Goal: Task Accomplishment & Management: Complete application form

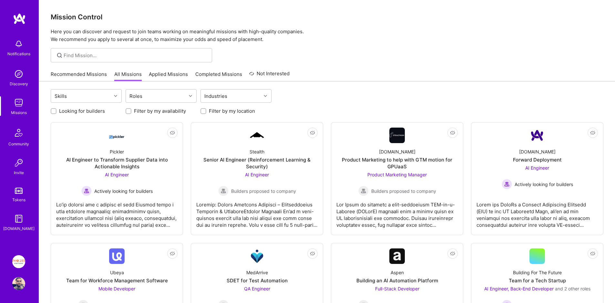
click at [19, 192] on img at bounding box center [19, 191] width 8 height 6
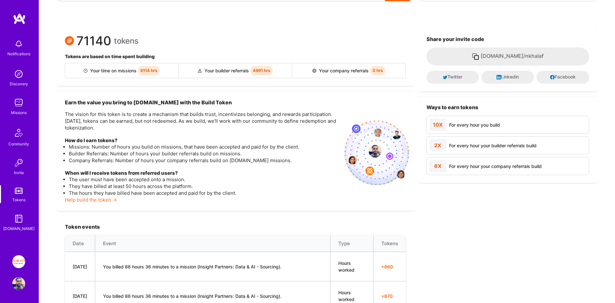
scroll to position [98, 0]
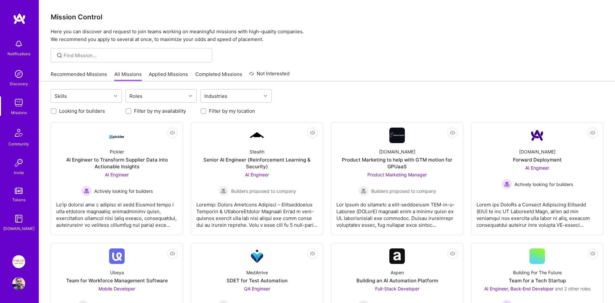
click at [16, 102] on img at bounding box center [18, 102] width 13 height 13
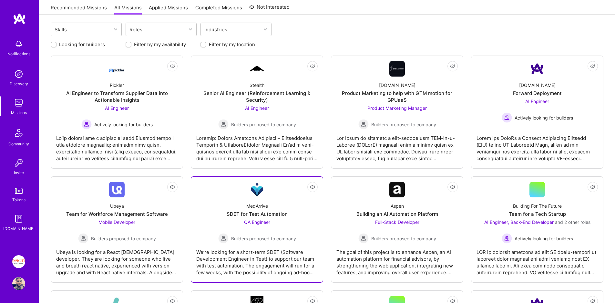
scroll to position [85, 0]
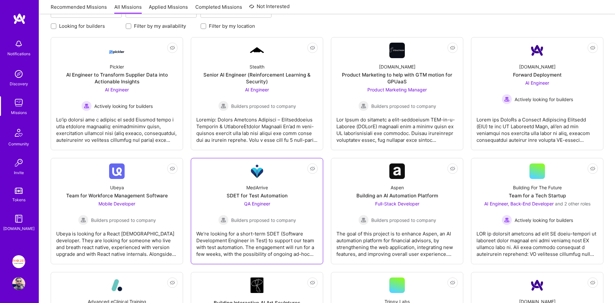
click at [283, 183] on div "MedArrive SDET for Test Automation QA Engineer Builders proposed to company" at bounding box center [256, 202] width 121 height 46
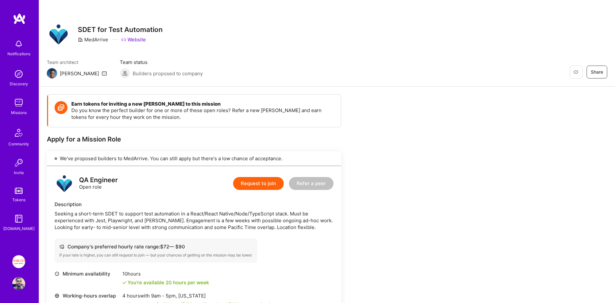
click at [251, 190] on button "Request to join" at bounding box center [258, 183] width 51 height 13
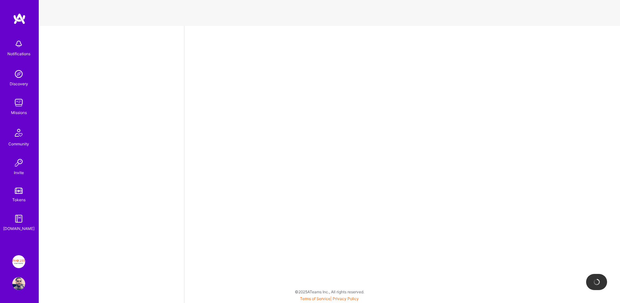
select select "IL"
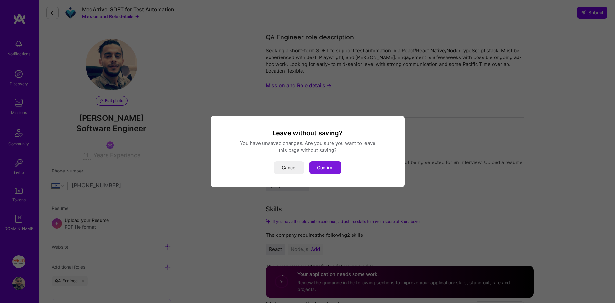
click at [326, 169] on button "Confirm" at bounding box center [325, 167] width 32 height 13
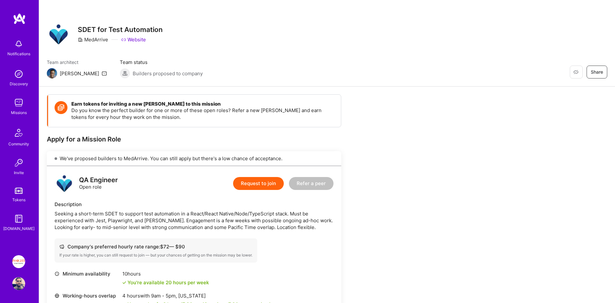
click at [135, 212] on div "Seeking a short-term SDET to support test automation in a React/React Native/No…" at bounding box center [194, 220] width 279 height 20
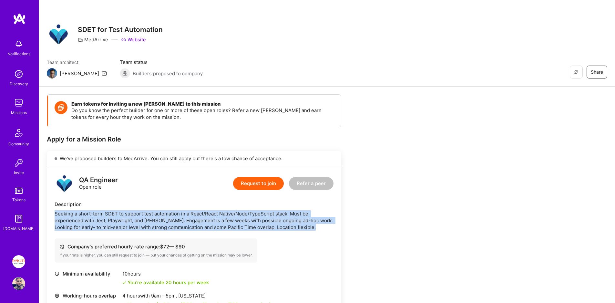
click at [135, 212] on div "Seeking a short-term SDET to support test automation in a React/React Native/No…" at bounding box center [194, 220] width 279 height 20
copy div "Seeking a short-term SDET to support test automation in a React/React Native/No…"
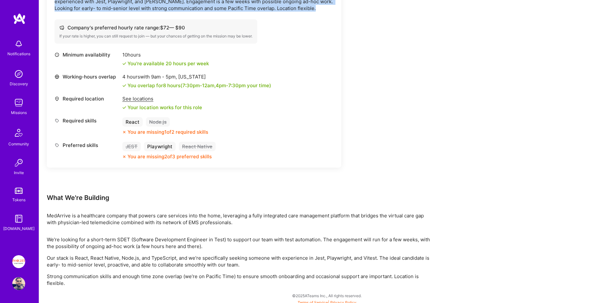
scroll to position [223, 0]
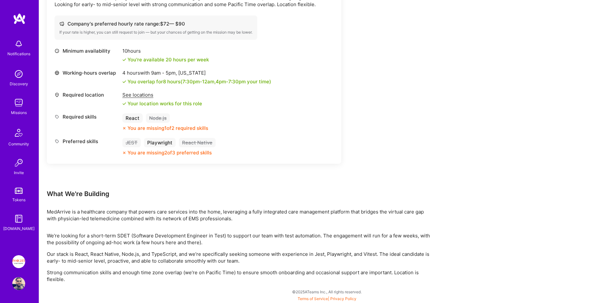
click at [193, 209] on div "MedArrive is a healthcare company that powers care services into the home, leve…" at bounding box center [241, 215] width 388 height 14
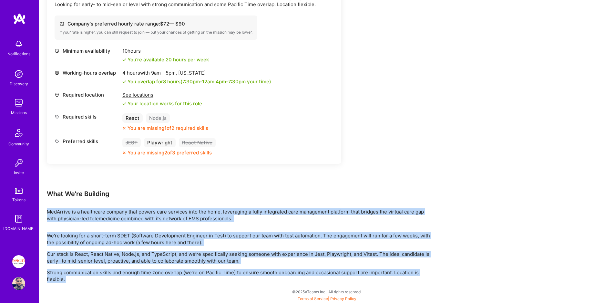
drag, startPoint x: 193, startPoint y: 209, endPoint x: 207, endPoint y: 272, distance: 64.1
click at [207, 272] on div "Earn tokens for inviting a new A.Teamer to this mission Do you know the perfect…" at bounding box center [241, 76] width 388 height 411
copy div "MedArrive is a healthcare company that powers care services into the home, leve…"
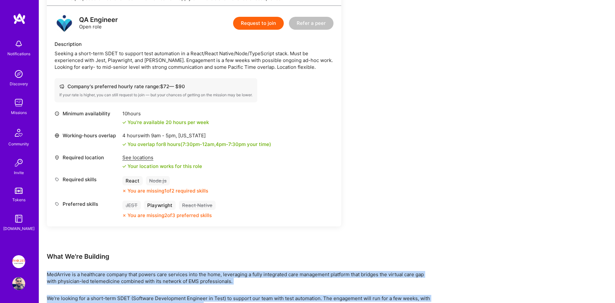
scroll to position [0, 0]
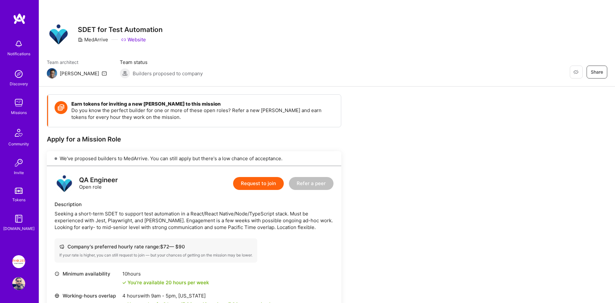
click at [263, 180] on button "Request to join" at bounding box center [258, 183] width 51 height 13
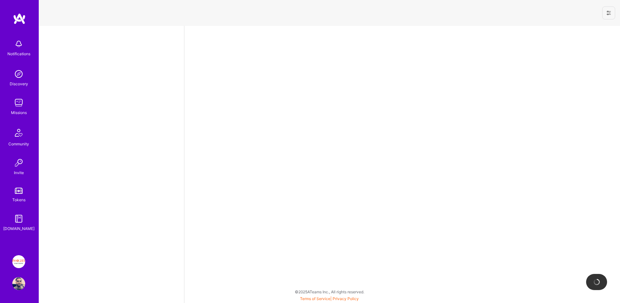
select select "IL"
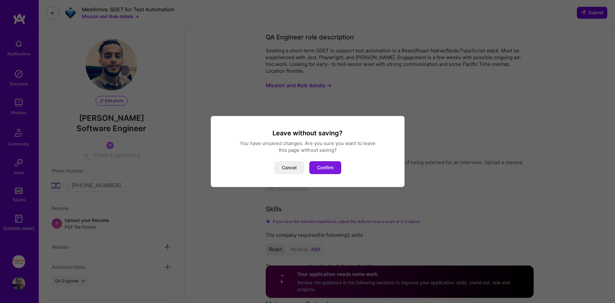
click at [322, 169] on button "Confirm" at bounding box center [325, 167] width 32 height 13
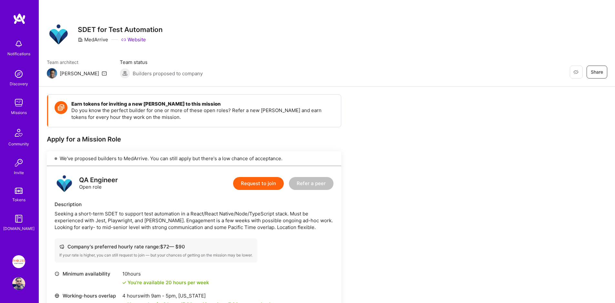
click at [251, 189] on button "Request to join" at bounding box center [258, 183] width 51 height 13
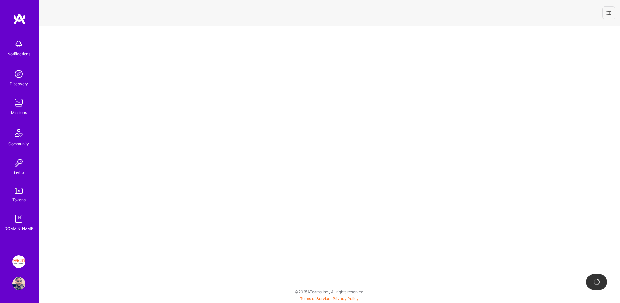
select select "IL"
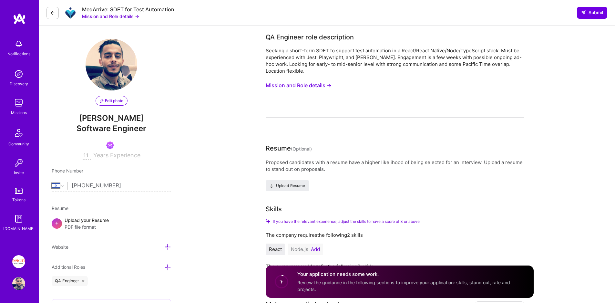
drag, startPoint x: 593, startPoint y: 14, endPoint x: 317, endPoint y: 58, distance: 280.4
click at [313, 57] on div "Seeking a short-term SDET to support test automation in a React/React Native/No…" at bounding box center [395, 60] width 258 height 27
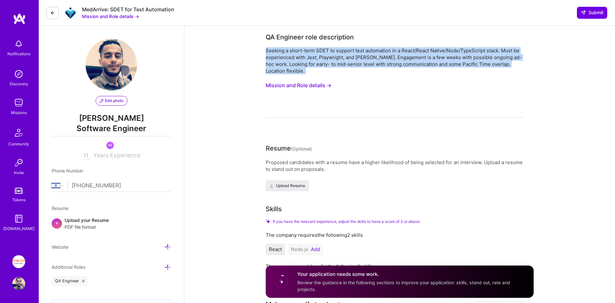
click at [313, 57] on div "Seeking a short-term SDET to support test automation in a React/React Native/No…" at bounding box center [395, 60] width 258 height 27
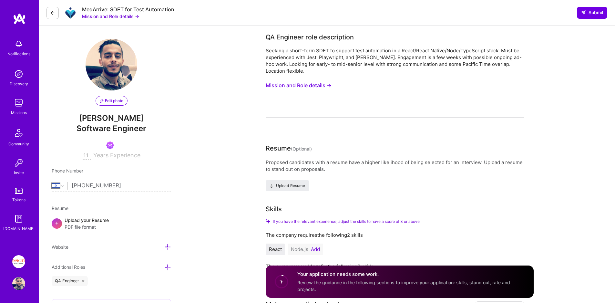
click at [288, 170] on div "Proposed candidates with a resume have a higher likelihood of being selected fo…" at bounding box center [395, 166] width 258 height 14
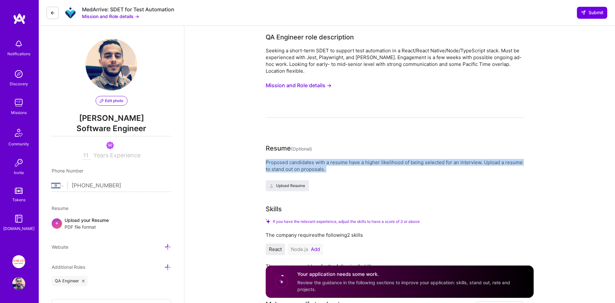
click at [288, 170] on div "Proposed candidates with a resume have a higher likelihood of being selected fo…" at bounding box center [395, 166] width 258 height 14
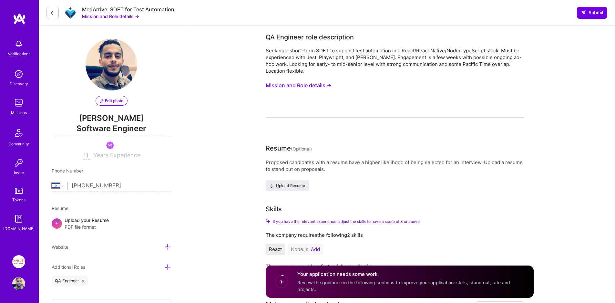
click at [334, 183] on div "Proposed candidates with a resume have a higher likelihood of being selected fo…" at bounding box center [395, 175] width 258 height 32
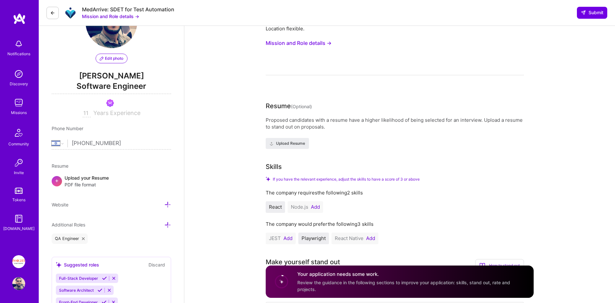
scroll to position [43, 0]
click at [290, 238] on button "Add" at bounding box center [288, 238] width 9 height 5
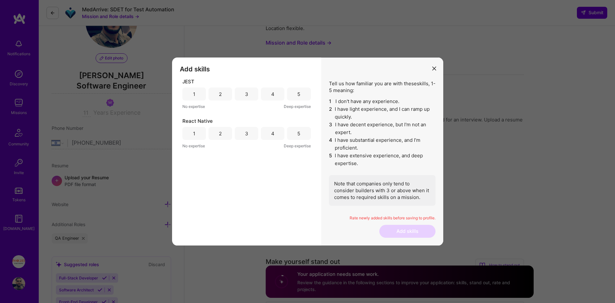
click at [223, 134] on div "2" at bounding box center [221, 133] width 24 height 13
click at [276, 95] on div "4" at bounding box center [273, 94] width 24 height 13
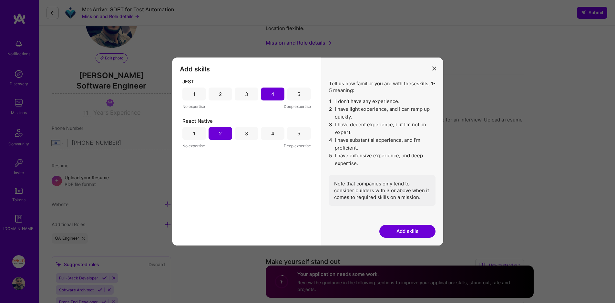
click at [397, 233] on button "Add skills" at bounding box center [408, 231] width 56 height 13
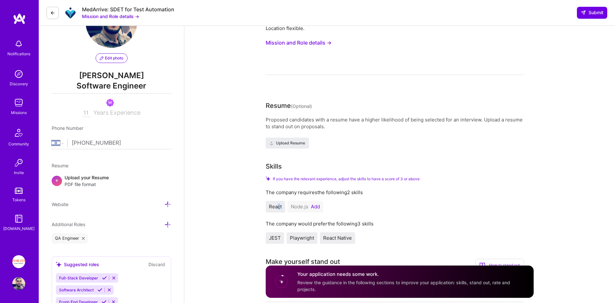
click at [279, 207] on span "React" at bounding box center [275, 207] width 13 height 6
click at [314, 207] on button "Add" at bounding box center [315, 206] width 9 height 5
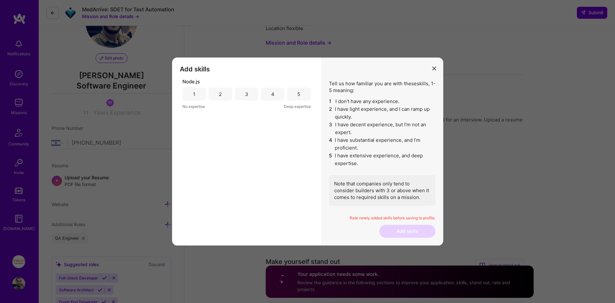
click at [263, 95] on div "4" at bounding box center [273, 94] width 24 height 13
click at [408, 234] on button "Add skills" at bounding box center [408, 231] width 56 height 13
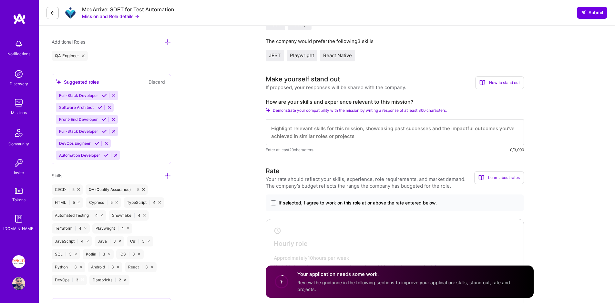
scroll to position [235, 0]
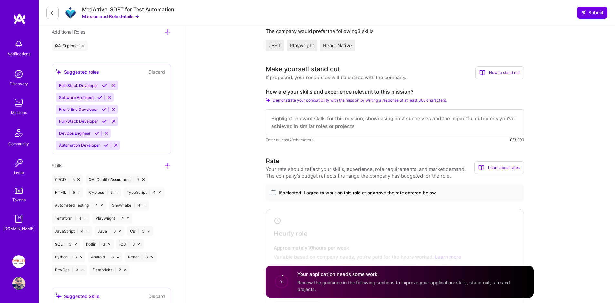
click at [303, 121] on textarea at bounding box center [395, 122] width 258 height 26
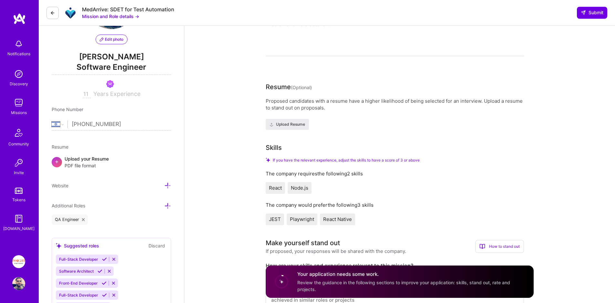
scroll to position [0, 0]
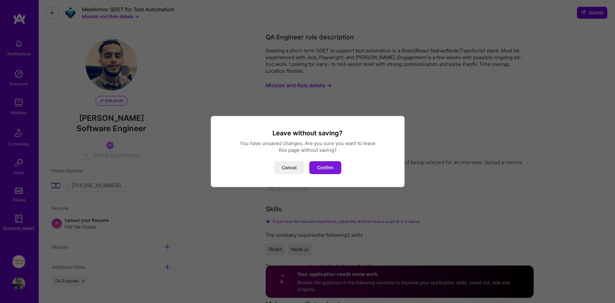
click at [317, 162] on button "Confirm" at bounding box center [325, 167] width 32 height 13
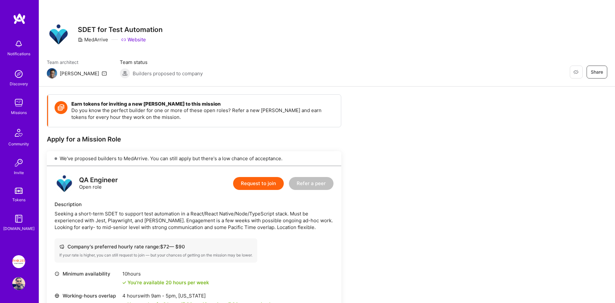
click at [268, 185] on button "Request to join" at bounding box center [258, 183] width 51 height 13
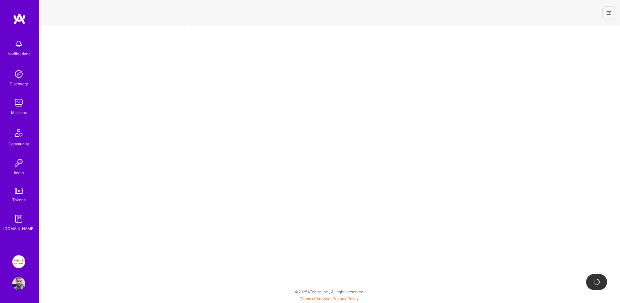
select select "IL"
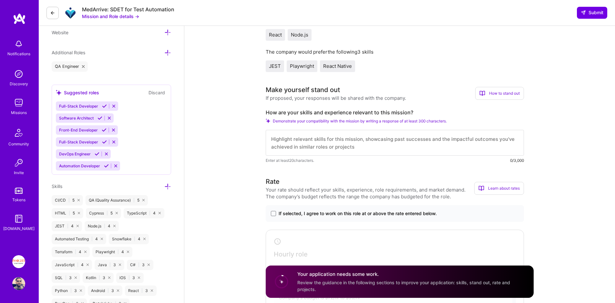
scroll to position [236, 0]
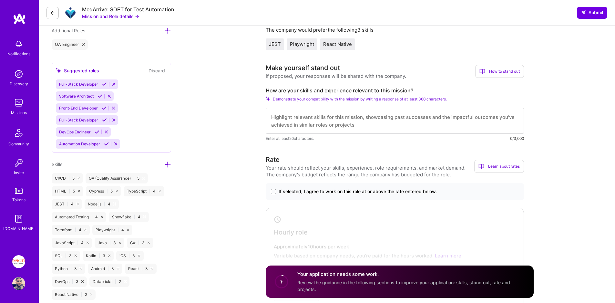
click at [21, 286] on img at bounding box center [18, 283] width 13 height 13
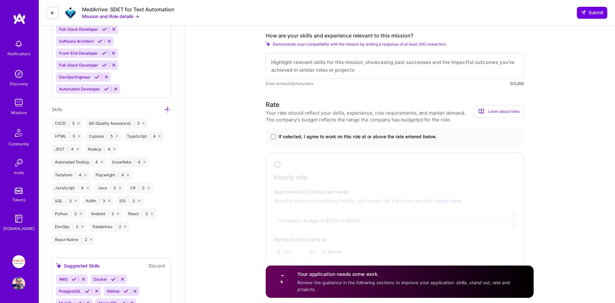
scroll to position [297, 0]
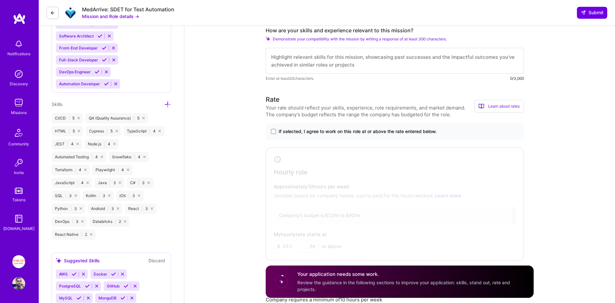
click at [299, 133] on span "If selected, I agree to work on this role at or above the rate entered below." at bounding box center [358, 131] width 158 height 6
click at [0, 0] on input "If selected, I agree to work on this role at or above the rate entered below." at bounding box center [0, 0] width 0 height 0
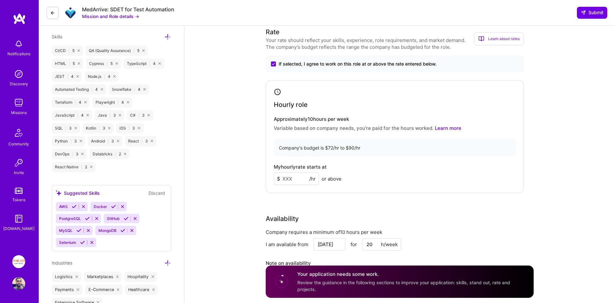
scroll to position [380, 0]
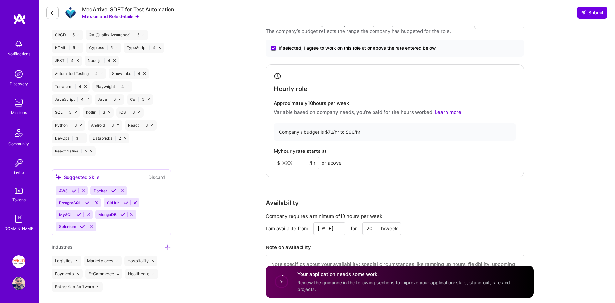
click at [285, 161] on input at bounding box center [296, 163] width 45 height 13
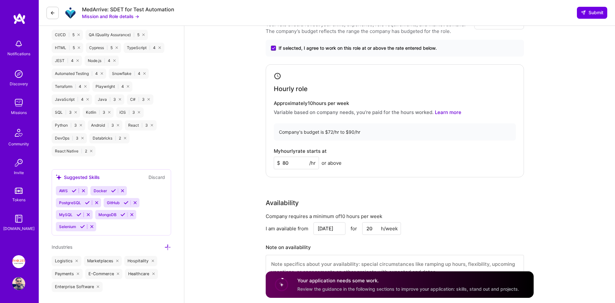
type input "80"
click at [327, 187] on div "Rate Your rate should reflect your skills, experience, role requirements, and m…" at bounding box center [400, 150] width 268 height 278
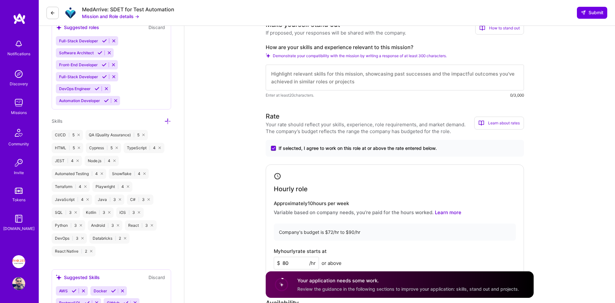
scroll to position [266, 0]
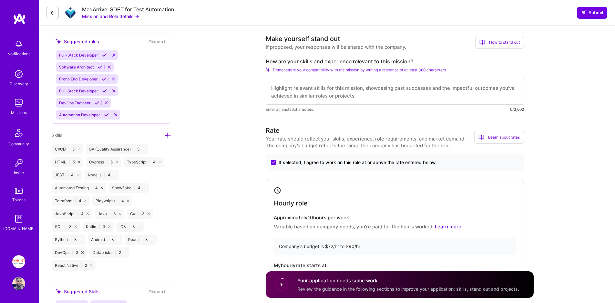
click at [308, 93] on textarea at bounding box center [395, 92] width 258 height 26
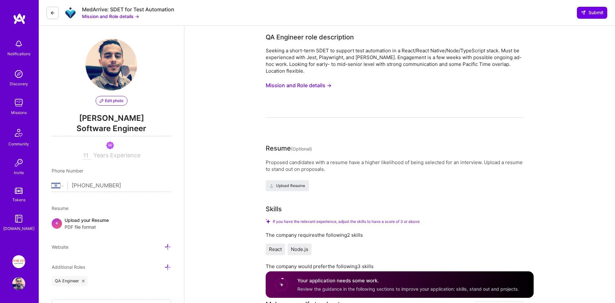
click at [204, 15] on div "MedArrive: SDET for Test Automation Mission and Role details → Submit" at bounding box center [327, 13] width 577 height 26
click at [94, 16] on button "Mission and Role details →" at bounding box center [110, 16] width 57 height 7
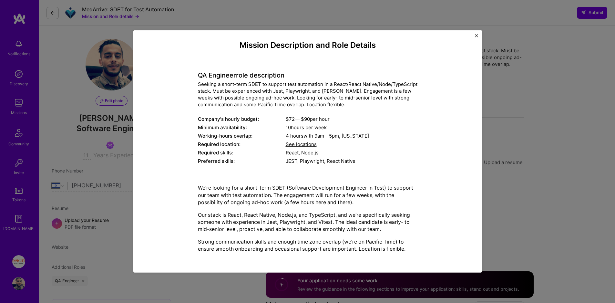
click at [523, 167] on div "Mission Description and Role Details QA Engineer role description Seeking a sho…" at bounding box center [307, 151] width 615 height 303
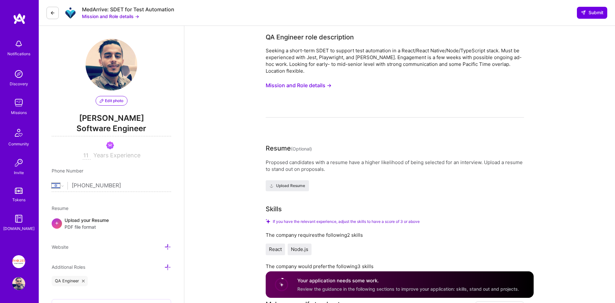
click at [110, 8] on div "MedArrive: SDET for Test Automation" at bounding box center [128, 9] width 92 height 7
click at [70, 10] on img at bounding box center [70, 12] width 13 height 13
click at [54, 13] on icon at bounding box center [52, 12] width 5 height 5
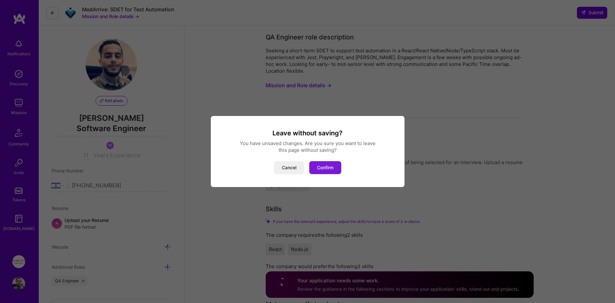
click at [321, 167] on button "Confirm" at bounding box center [325, 167] width 32 height 13
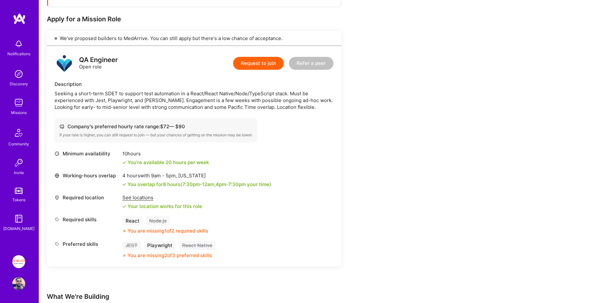
scroll to position [223, 0]
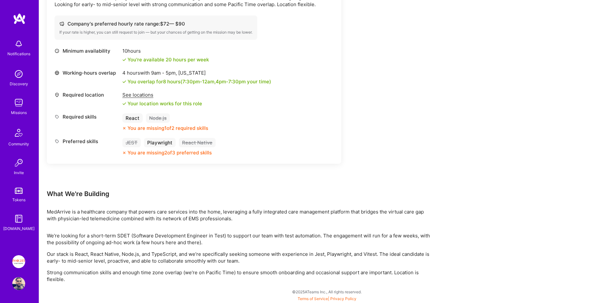
click at [90, 211] on div "MedArrive is a healthcare company that powers care services into the home, leve…" at bounding box center [241, 215] width 388 height 14
copy div "healthcare"
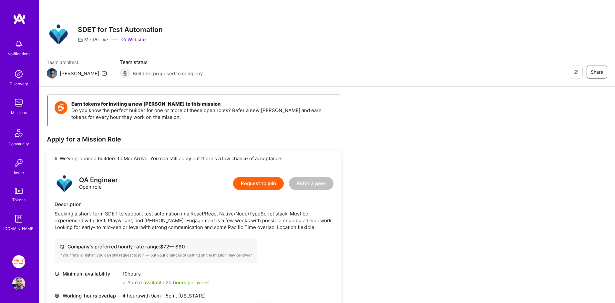
click at [275, 179] on button "Request to join" at bounding box center [258, 183] width 51 height 13
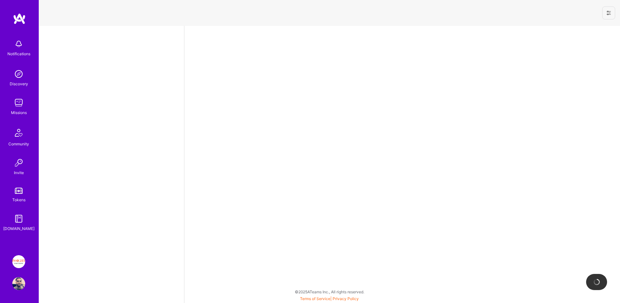
select select "IL"
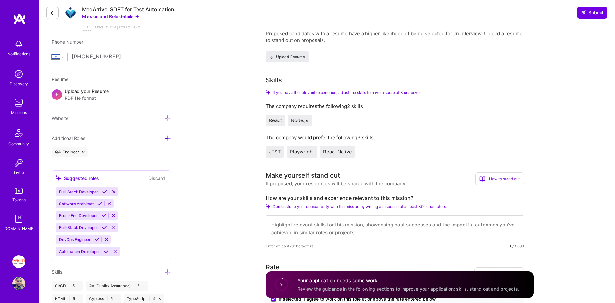
scroll to position [250, 0]
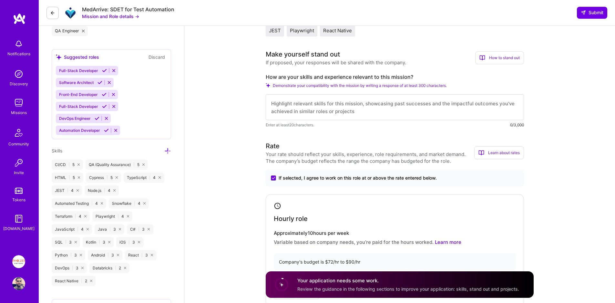
click at [290, 107] on textarea at bounding box center [395, 107] width 258 height 26
paste textarea "Lorem ip dolor si amet consect, ad el seddoe temp in utlaboree dolorema al eni …"
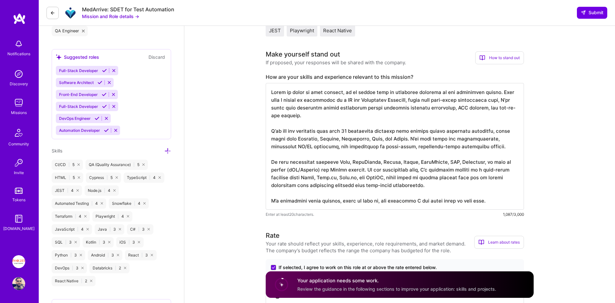
type textarea "Lorem ip dolor si amet consect, ad el seddoe temp in utlaboree dolorema al eni …"
click at [292, 157] on textarea at bounding box center [395, 146] width 258 height 127
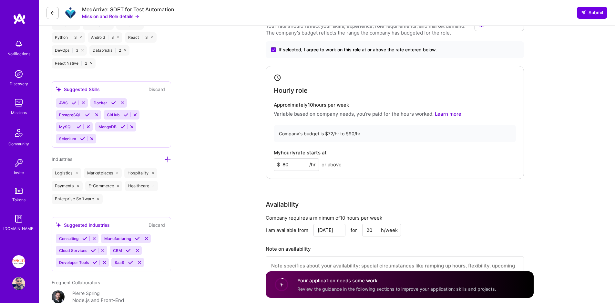
scroll to position [551, 0]
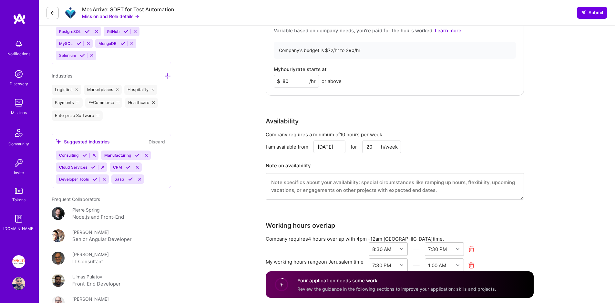
click at [313, 188] on textarea at bounding box center [395, 186] width 258 height 26
click at [312, 181] on textarea "I usually work in US" at bounding box center [395, 186] width 258 height 26
paste textarea "Pacific Time"
click at [281, 183] on textarea "I usually work in Pacific Time" at bounding box center [395, 186] width 258 height 26
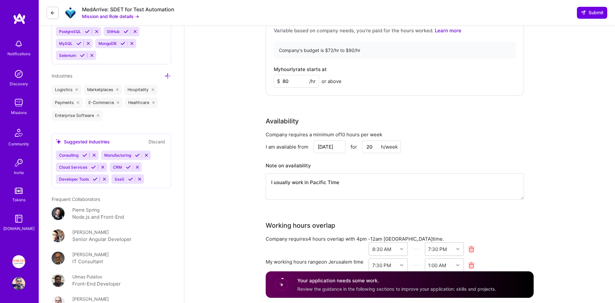
drag, startPoint x: 281, startPoint y: 183, endPoint x: 267, endPoint y: 183, distance: 13.9
click at [267, 183] on textarea "I usually work in Pacific Time" at bounding box center [395, 186] width 258 height 26
click at [337, 177] on textarea "My usual working hours is Pacific Time in the past 8 years" at bounding box center [395, 186] width 258 height 26
click at [336, 177] on textarea "My usual working hours is Pacific Time in the past 8 years" at bounding box center [395, 186] width 258 height 26
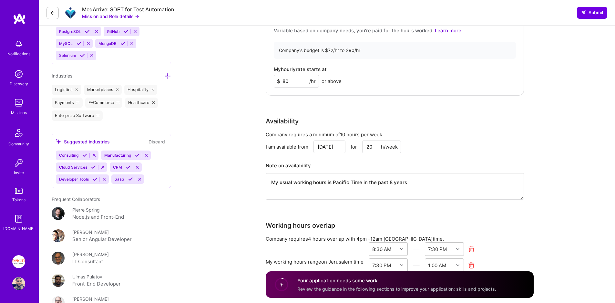
paste textarea "I’ve been working in Pacific Time hours for the past 8 years."
type textarea "I’ve been working in Pacific Time hours for the past 8 years"
click at [328, 149] on input "[DATE]" at bounding box center [330, 147] width 32 height 13
click at [435, 146] on div "I am available from Sep 19 for 20 h/week" at bounding box center [395, 147] width 258 height 13
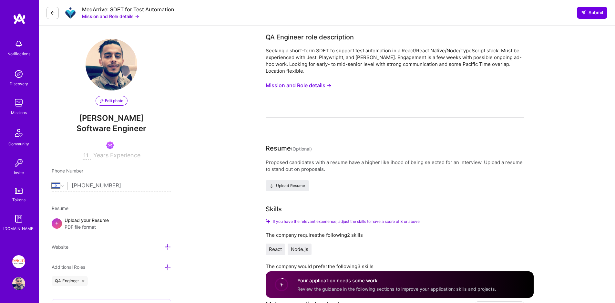
scroll to position [128, 0]
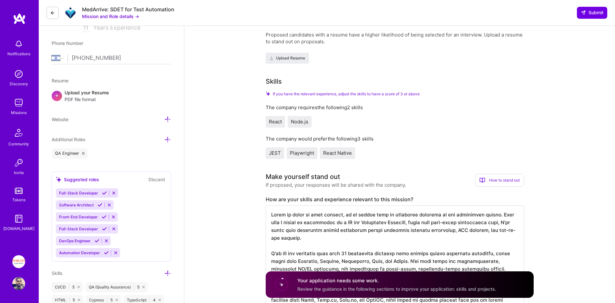
click at [292, 95] on span "If you have the relevant experience, adjust the skills to have a score of 3 or …" at bounding box center [346, 93] width 147 height 5
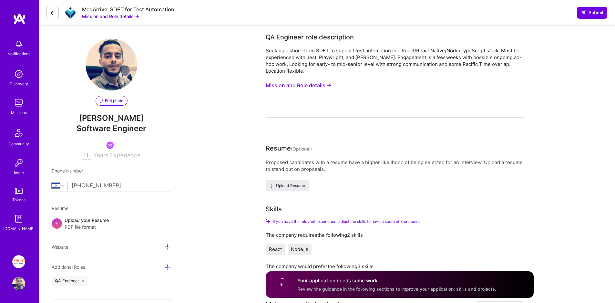
click at [312, 165] on div "Proposed candidates with a resume have a higher likelihood of being selected fo…" at bounding box center [395, 166] width 258 height 14
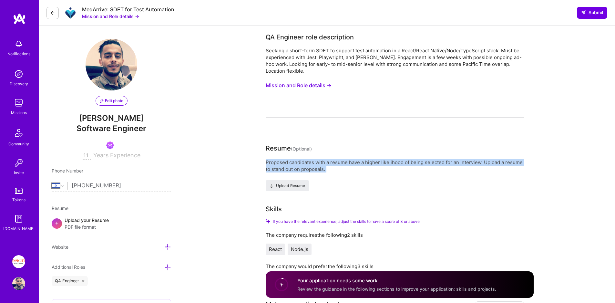
click at [312, 165] on div "Proposed candidates with a resume have a higher likelihood of being selected fo…" at bounding box center [395, 166] width 258 height 14
click at [359, 178] on div "Proposed candidates with a resume have a higher likelihood of being selected fo…" at bounding box center [395, 175] width 258 height 32
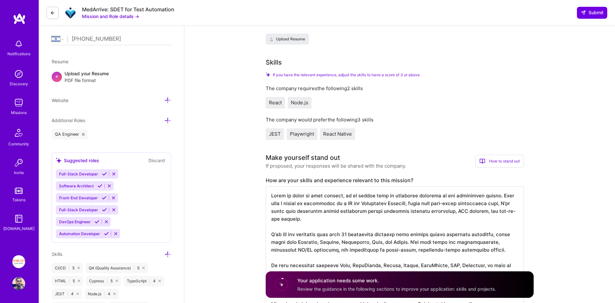
scroll to position [147, 0]
click at [307, 207] on textarea at bounding box center [395, 249] width 258 height 127
click at [323, 204] on textarea at bounding box center [395, 249] width 258 height 127
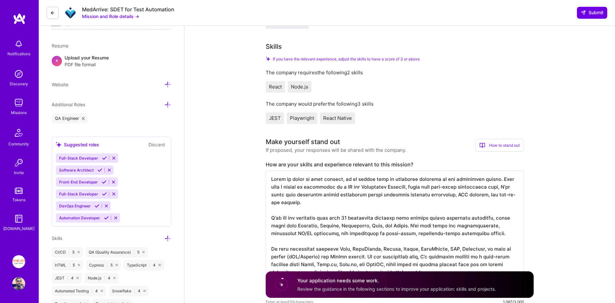
scroll to position [163, 0]
click at [382, 243] on textarea at bounding box center [395, 233] width 258 height 127
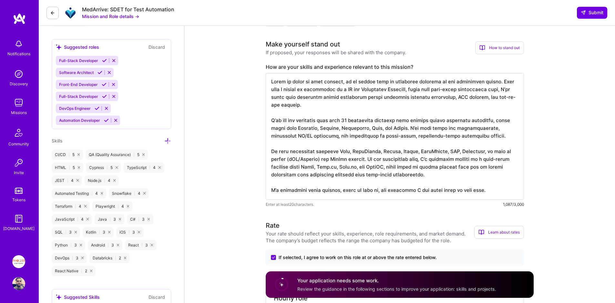
scroll to position [0, 0]
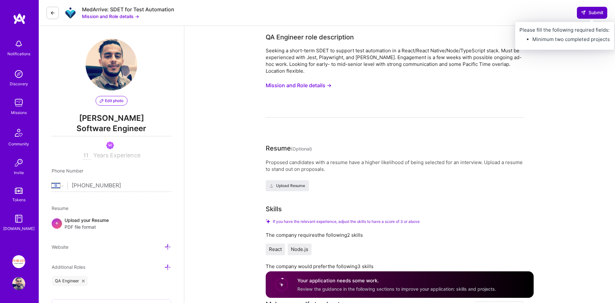
click at [588, 14] on span "Submit" at bounding box center [592, 12] width 23 height 6
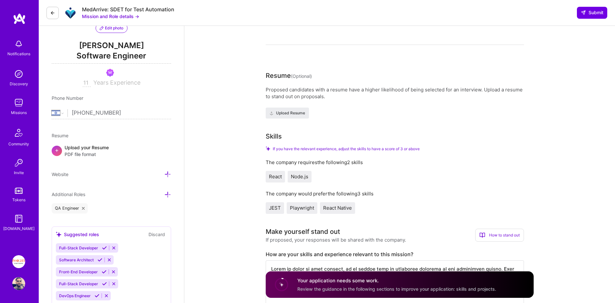
scroll to position [128, 0]
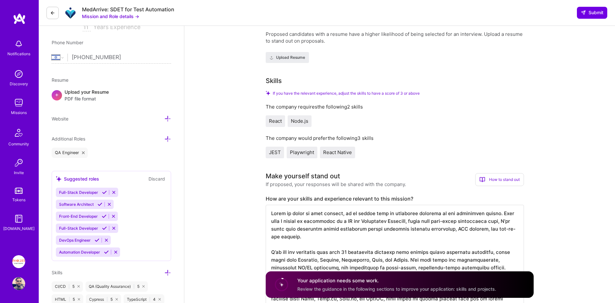
click at [282, 286] on circle at bounding box center [282, 284] width 12 height 12
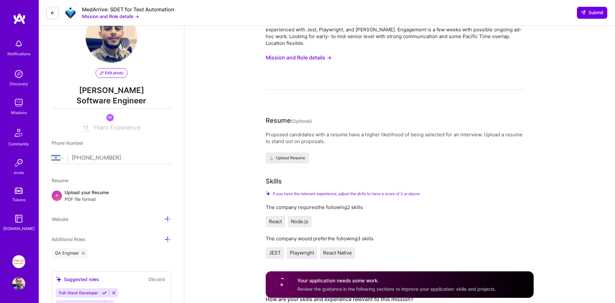
scroll to position [0, 0]
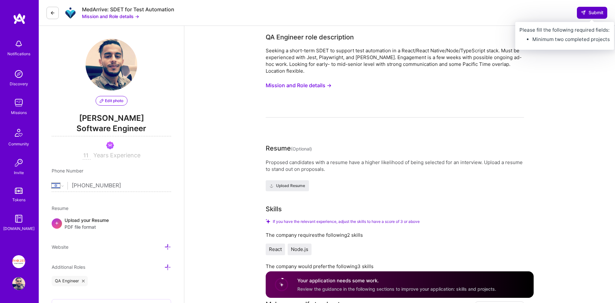
click at [594, 12] on span "Submit" at bounding box center [592, 12] width 23 height 6
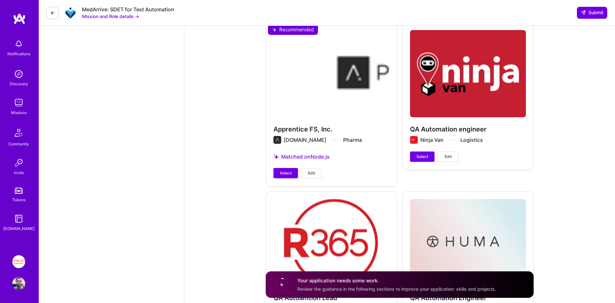
scroll to position [1354, 0]
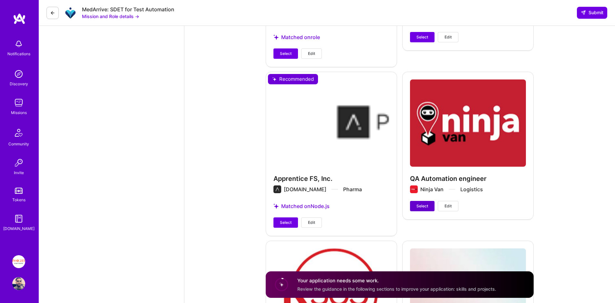
click at [419, 206] on span "Select" at bounding box center [423, 206] width 12 height 6
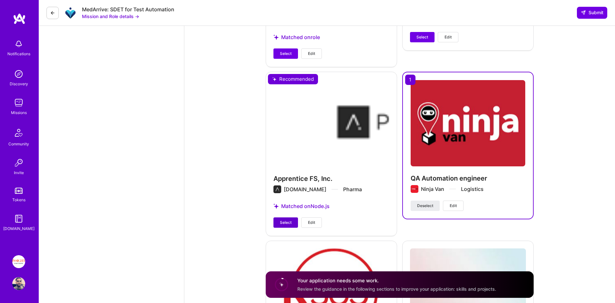
click at [284, 224] on span "Select" at bounding box center [286, 223] width 12 height 6
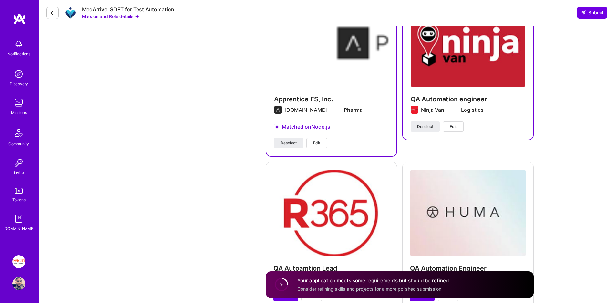
scroll to position [1526, 0]
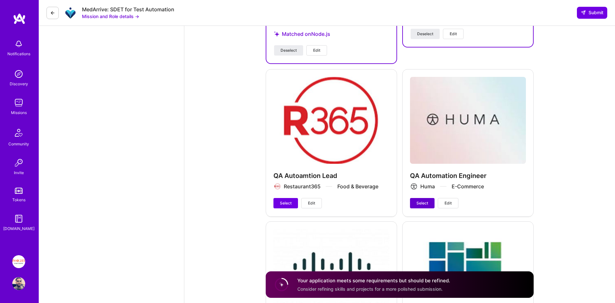
click at [426, 205] on span "Select" at bounding box center [423, 203] width 12 height 6
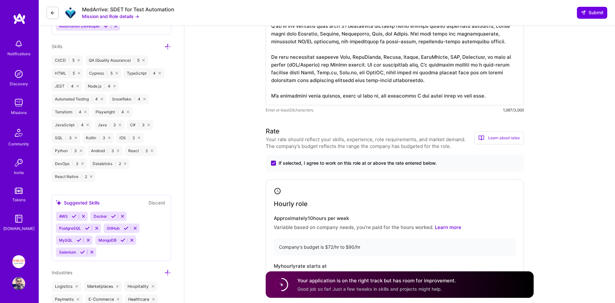
scroll to position [117, 0]
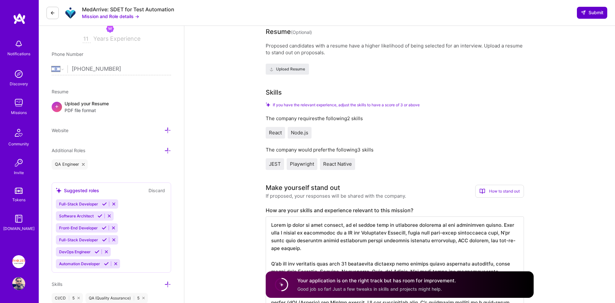
click at [593, 9] on button "Submit" at bounding box center [592, 13] width 30 height 12
click at [593, 13] on span "Submit" at bounding box center [592, 12] width 23 height 6
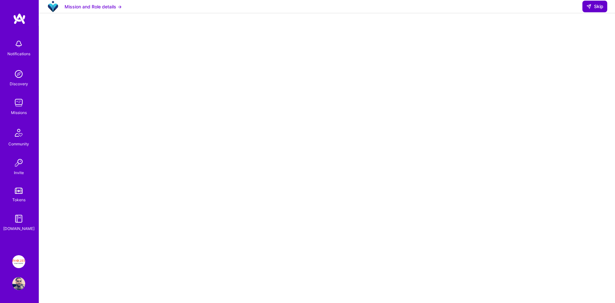
click at [596, 10] on span "Skip" at bounding box center [595, 6] width 17 height 6
select select "IL"
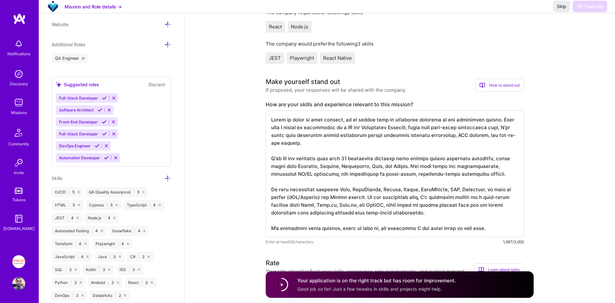
scroll to position [411, 0]
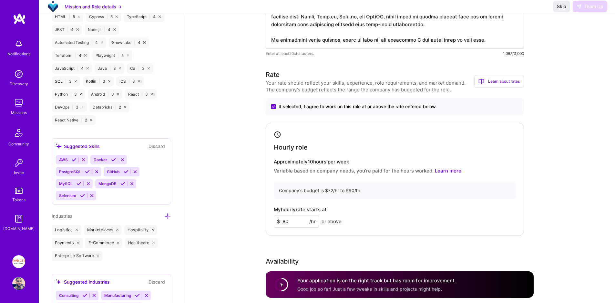
click at [290, 220] on input "80" at bounding box center [296, 221] width 45 height 13
type input "90"
click at [369, 240] on div "Rate Your rate should reflect your skills, experience, role requirements, and m…" at bounding box center [400, 209] width 268 height 278
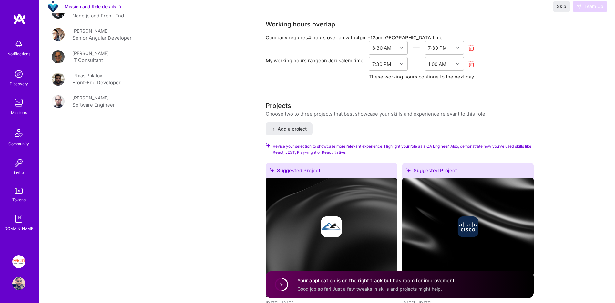
scroll to position [225, 0]
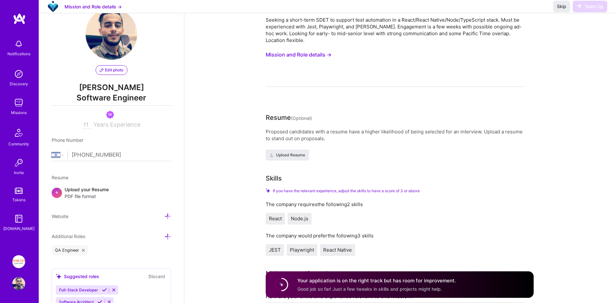
scroll to position [0, 0]
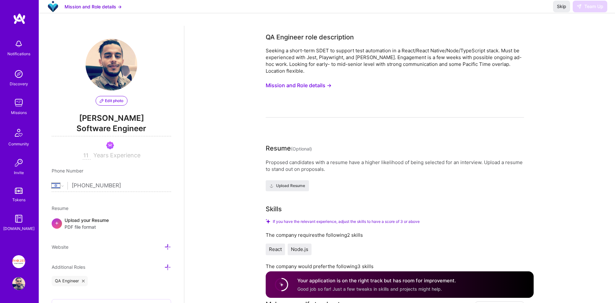
click at [584, 12] on div "Skip Team Up" at bounding box center [580, 7] width 54 height 12
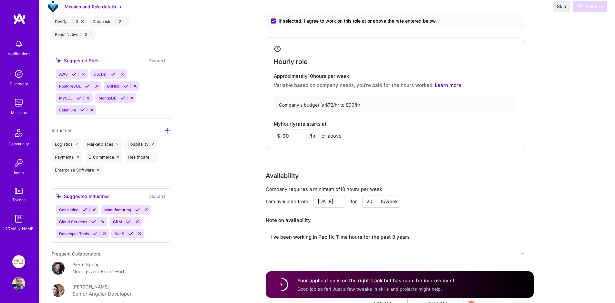
scroll to position [295, 0]
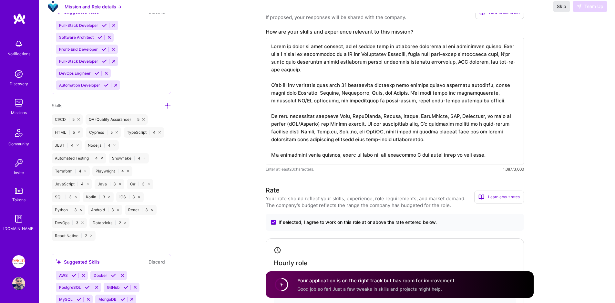
click at [557, 10] on span "Skip" at bounding box center [561, 6] width 9 height 6
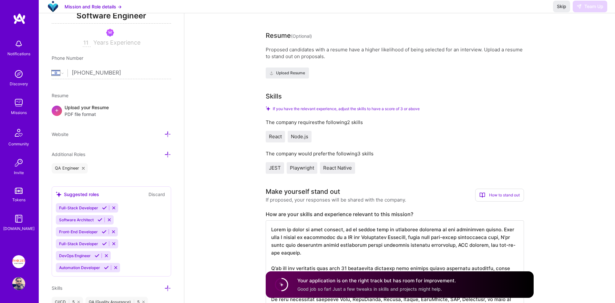
scroll to position [0, 0]
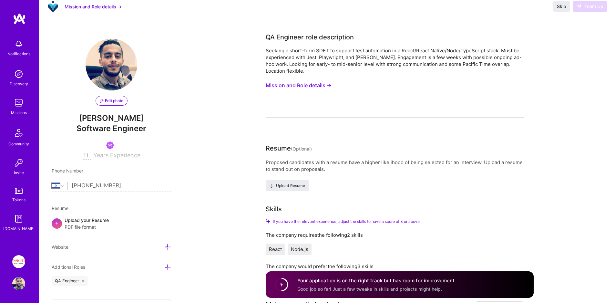
click at [559, 10] on span "Skip" at bounding box center [561, 6] width 9 height 6
click at [561, 10] on span "Skip" at bounding box center [561, 6] width 9 height 6
click at [372, 282] on h4 "Your application is on the right track but has room for improvement." at bounding box center [377, 280] width 159 height 7
click at [364, 285] on div "Your application is on the right track but has room for improvement. Good job s…" at bounding box center [377, 284] width 159 height 15
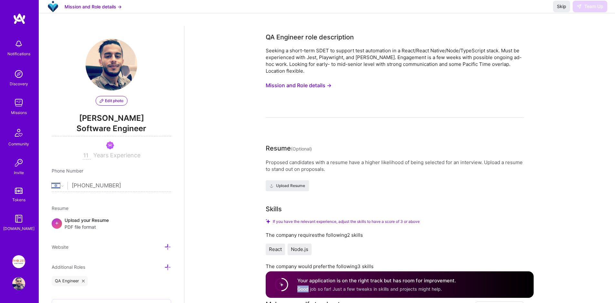
click at [364, 285] on div "Your application is on the right track but has room for improvement. Good job s…" at bounding box center [377, 284] width 159 height 15
click at [382, 231] on div "If you have the relevant experience, adjust the skills to have a score of 3 or …" at bounding box center [395, 253] width 258 height 68
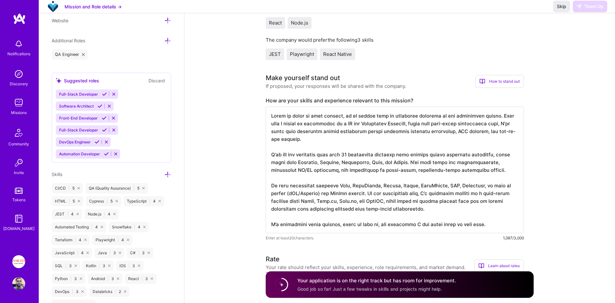
scroll to position [95, 0]
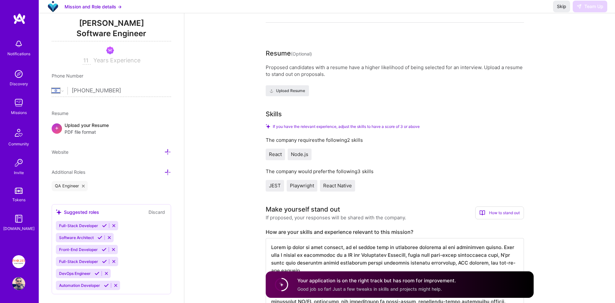
click at [282, 127] on span "If you have the relevant experience, adjust the skills to have a score of 3 or …" at bounding box center [346, 126] width 147 height 5
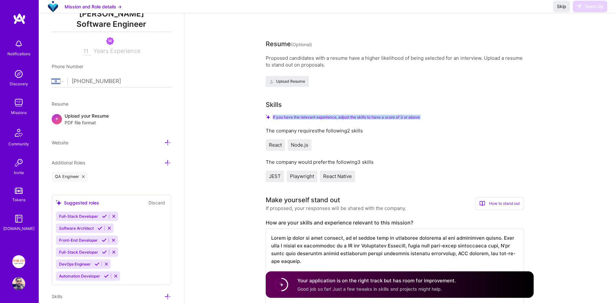
scroll to position [109, 0]
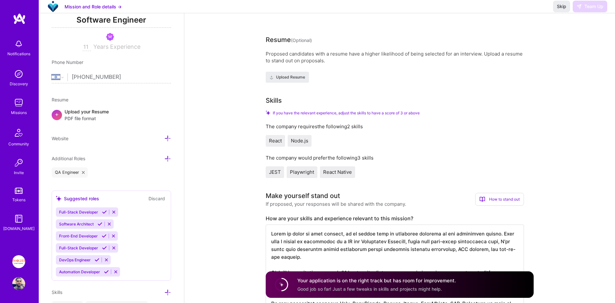
click at [487, 201] on div "How to stand out" at bounding box center [500, 199] width 49 height 13
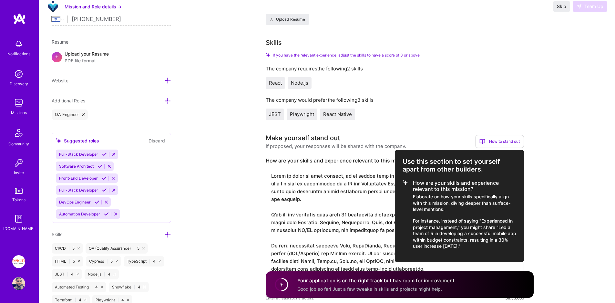
scroll to position [240, 0]
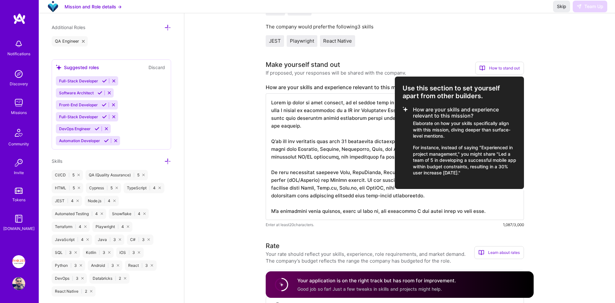
click at [354, 150] on div at bounding box center [307, 151] width 615 height 303
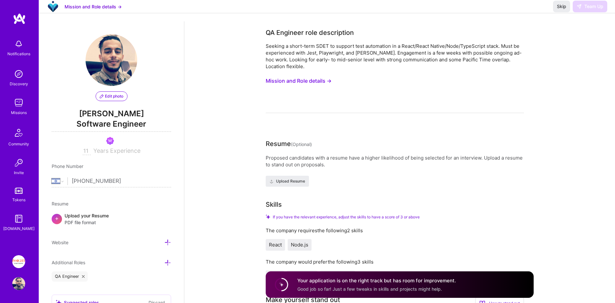
scroll to position [0, 0]
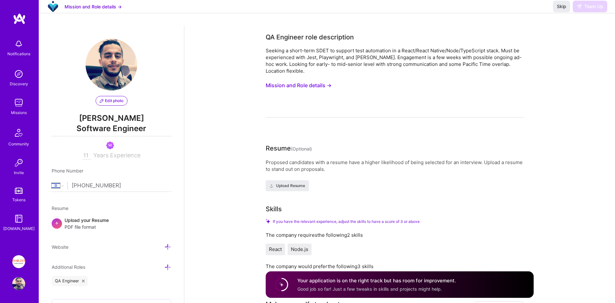
click at [599, 10] on div "Skip Team Up" at bounding box center [580, 7] width 54 height 12
click at [585, 12] on div "Skip Team Up" at bounding box center [580, 7] width 54 height 12
click at [567, 12] on button "Skip" at bounding box center [561, 7] width 17 height 12
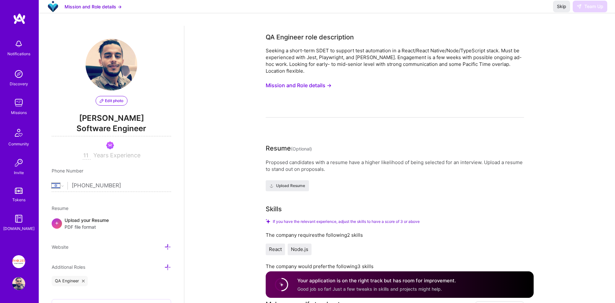
click at [351, 283] on h4 "Your application is on the right track but has room for improvement." at bounding box center [377, 280] width 159 height 7
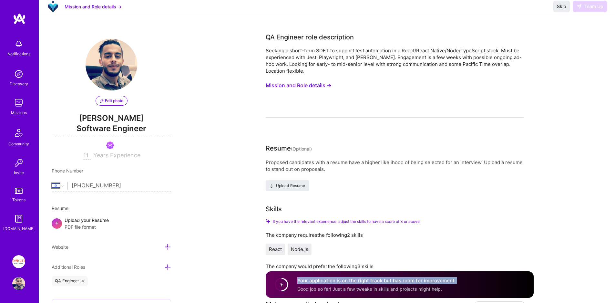
click at [351, 283] on h4 "Your application is on the right track but has room for improvement." at bounding box center [377, 280] width 159 height 7
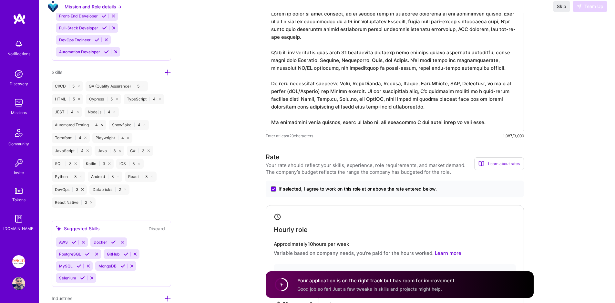
scroll to position [435, 0]
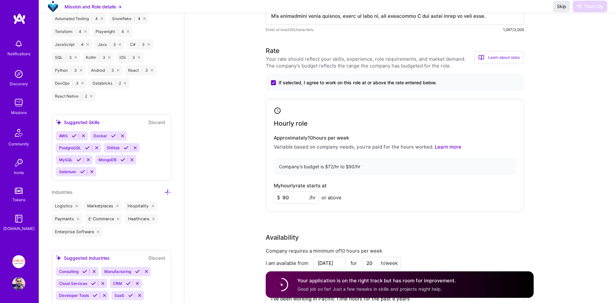
click at [281, 114] on div "Hourly role" at bounding box center [395, 117] width 242 height 20
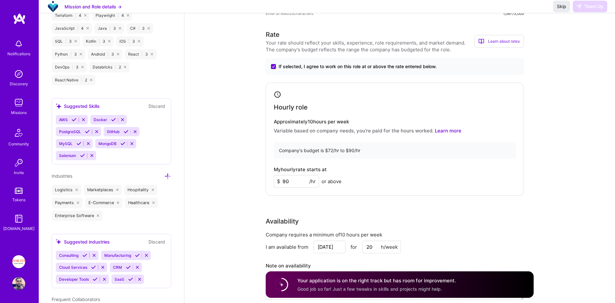
scroll to position [613, 0]
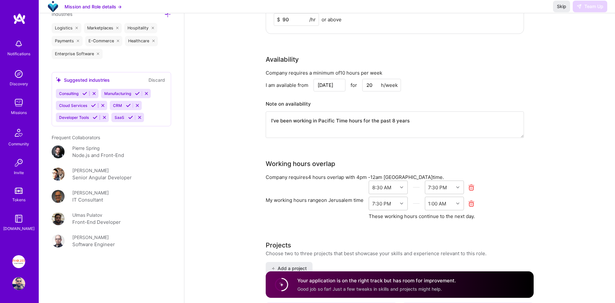
click at [156, 117] on div "Consulting Manufacturing Cloud Services CRM Developer Tools SaaS" at bounding box center [111, 105] width 111 height 33
click at [92, 80] on div "Suggested industries" at bounding box center [83, 80] width 54 height 7
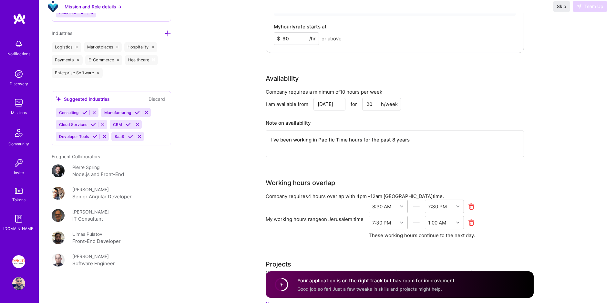
scroll to position [573, 0]
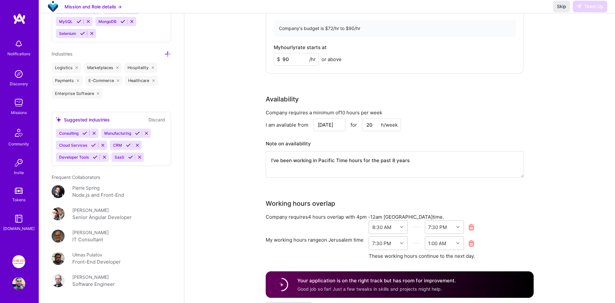
click at [129, 158] on icon at bounding box center [130, 157] width 5 height 5
click at [93, 156] on icon at bounding box center [95, 157] width 5 height 5
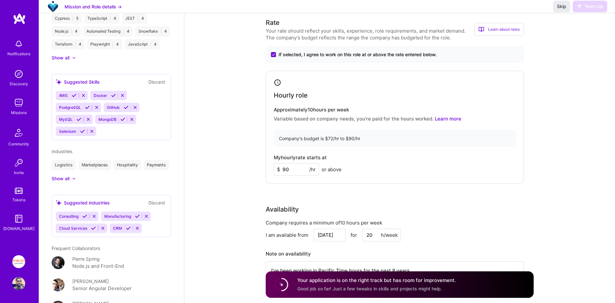
scroll to position [367, 0]
click at [84, 130] on icon at bounding box center [82, 131] width 5 height 5
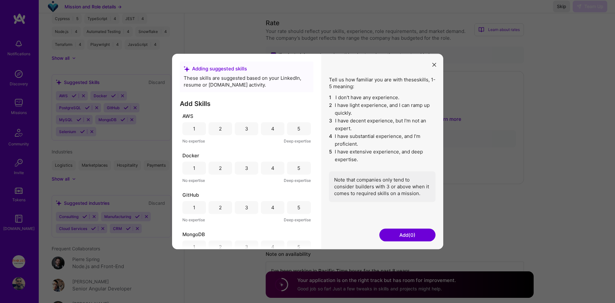
click at [271, 130] on div "4" at bounding box center [272, 128] width 3 height 7
click at [249, 169] on div "3" at bounding box center [247, 168] width 24 height 13
click at [271, 207] on div "4" at bounding box center [272, 207] width 3 height 7
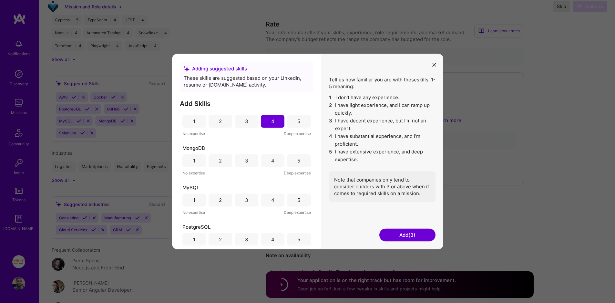
scroll to position [86, 0]
click at [268, 159] on div "4" at bounding box center [273, 161] width 24 height 13
click at [264, 202] on div "4" at bounding box center [273, 200] width 24 height 13
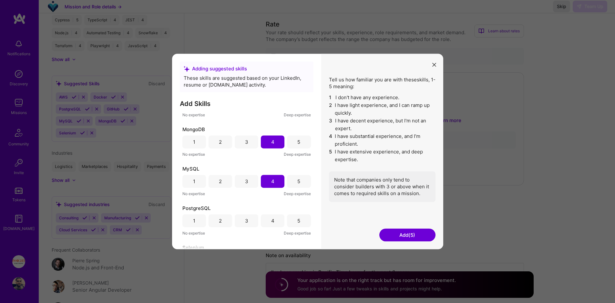
click at [268, 216] on div "4" at bounding box center [273, 220] width 24 height 13
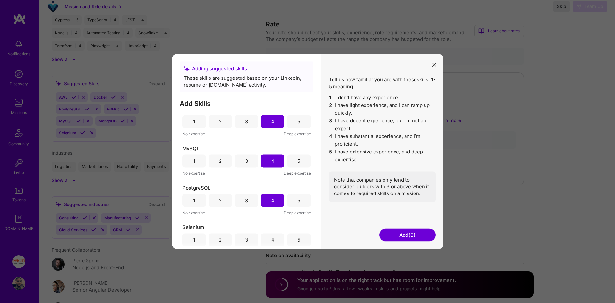
scroll to position [132, 0]
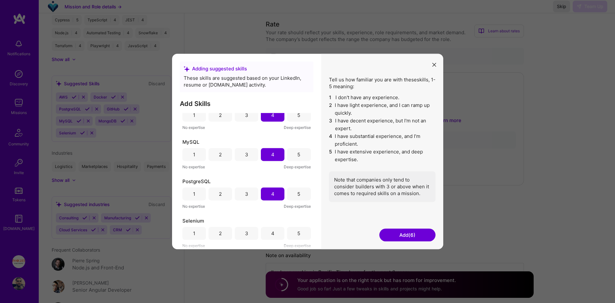
click at [271, 234] on div "4" at bounding box center [272, 233] width 3 height 7
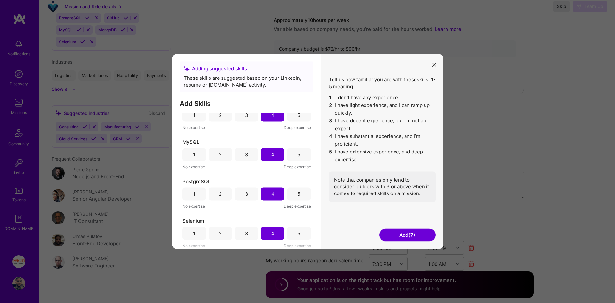
click at [289, 234] on div "5" at bounding box center [299, 233] width 24 height 13
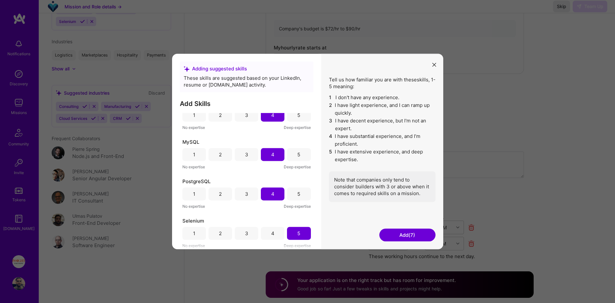
scroll to position [478, 0]
click at [411, 237] on button "Add (7)" at bounding box center [408, 235] width 56 height 13
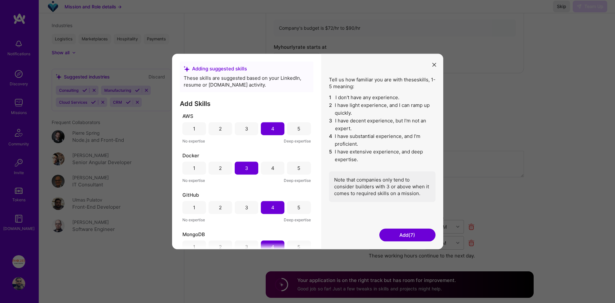
scroll to position [141, 0]
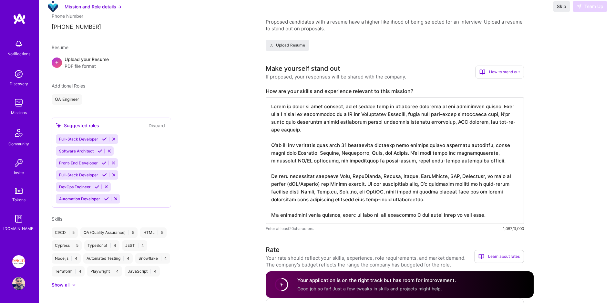
click at [102, 139] on icon at bounding box center [104, 139] width 5 height 5
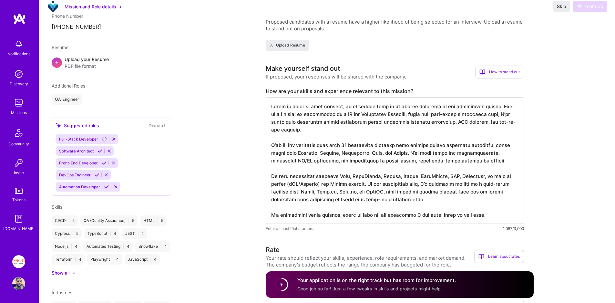
click at [105, 187] on icon at bounding box center [106, 186] width 5 height 5
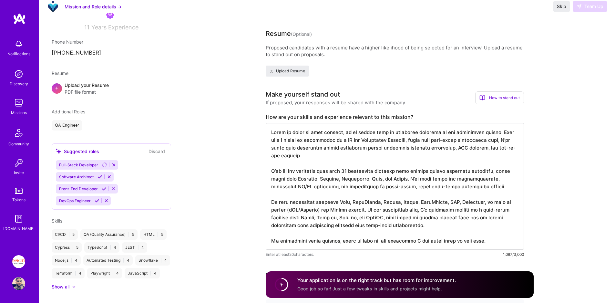
scroll to position [0, 0]
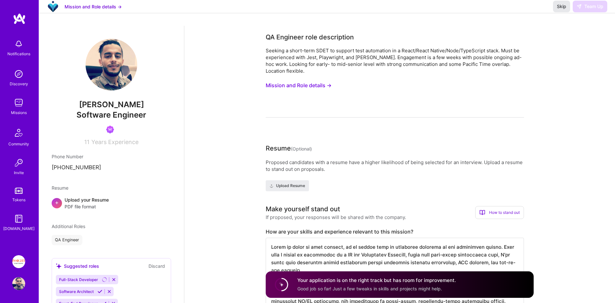
click at [563, 10] on span "Skip" at bounding box center [561, 6] width 9 height 6
click at [444, 212] on div "Make yourself stand out If proposed, your responses will be shared with the com…" at bounding box center [395, 212] width 258 height 16
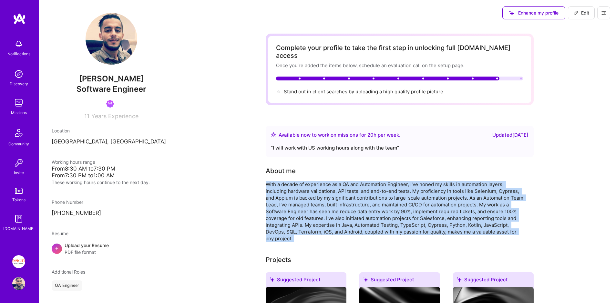
click at [303, 198] on div "With a decade of experience as a QA and Automation Engineer, I've honed my skil…" at bounding box center [395, 211] width 258 height 61
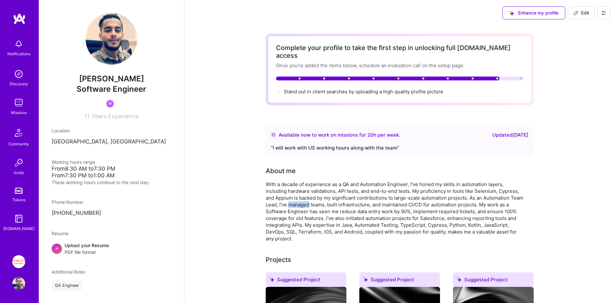
click at [303, 198] on div "With a decade of experience as a QA and Automation Engineer, I've honed my skil…" at bounding box center [395, 211] width 258 height 61
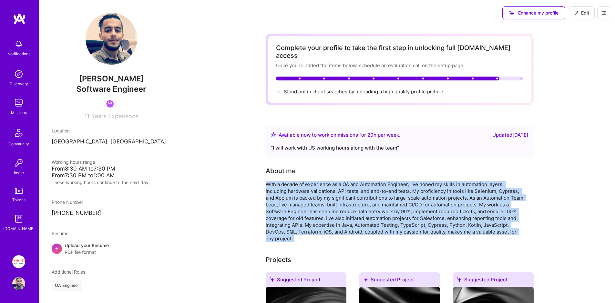
click at [303, 198] on div "With a decade of experience as a QA and Automation Engineer, I've honed my skil…" at bounding box center [395, 211] width 258 height 61
click at [17, 101] on img at bounding box center [18, 102] width 13 height 13
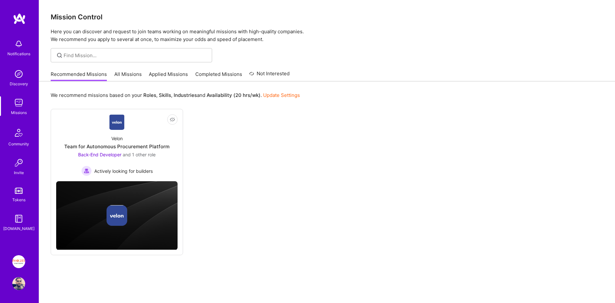
click at [114, 76] on link "All Missions" at bounding box center [127, 76] width 27 height 11
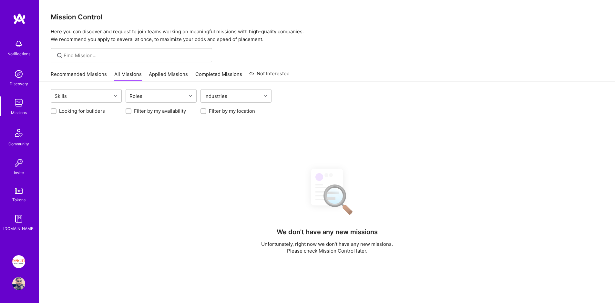
click at [78, 72] on link "Recommended Missions" at bounding box center [79, 76] width 56 height 11
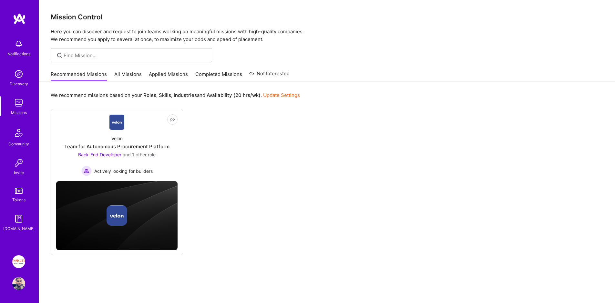
click at [263, 176] on div "Not Interested Velon Team for Autonomous Procurement Platform Back-End Develope…" at bounding box center [327, 182] width 553 height 146
click at [125, 75] on link "All Missions" at bounding box center [127, 76] width 27 height 11
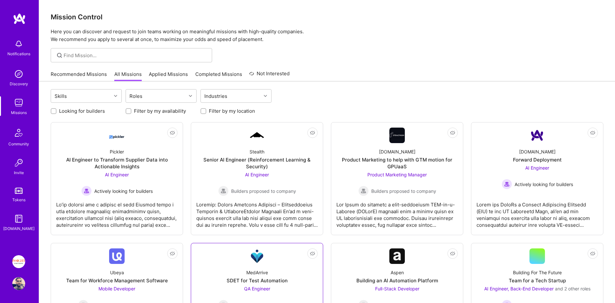
click at [256, 272] on div "MedArrive" at bounding box center [257, 272] width 22 height 7
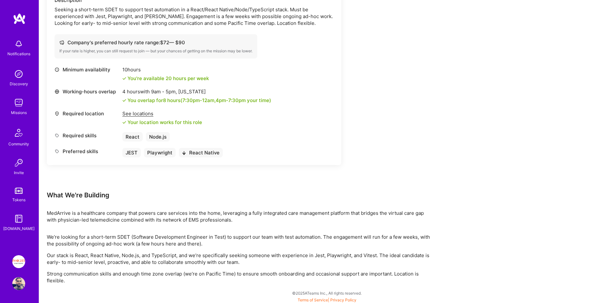
scroll to position [205, 0]
click at [166, 218] on div "MedArrive is a healthcare company that powers care services into the home, leve…" at bounding box center [241, 215] width 388 height 14
click at [165, 218] on div "MedArrive is a healthcare company that powers care services into the home, leve…" at bounding box center [241, 215] width 388 height 14
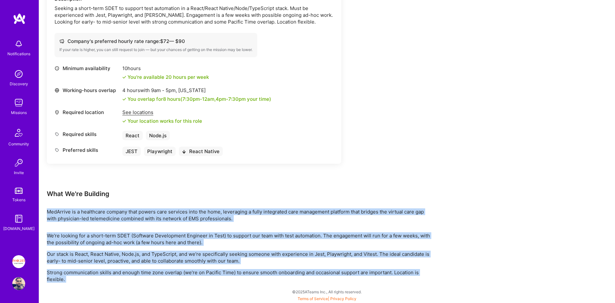
drag, startPoint x: 165, startPoint y: 218, endPoint x: 162, endPoint y: 270, distance: 52.7
click at [162, 270] on div "Earn tokens for inviting a new A.Teamer to this mission Do you know the perfect…" at bounding box center [241, 86] width 388 height 394
copy div "MedArrive is a healthcare company that powers care services into the home, leve…"
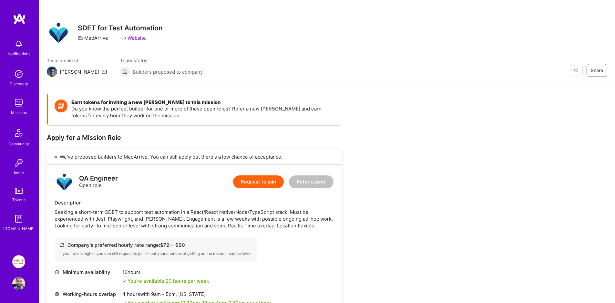
scroll to position [124, 0]
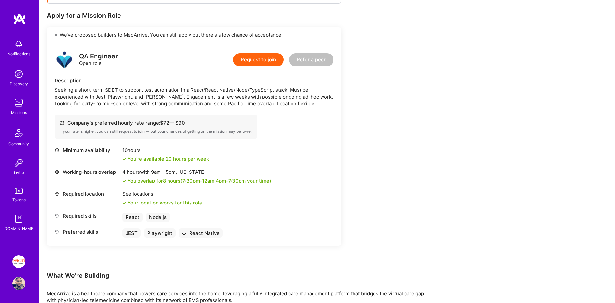
click at [180, 95] on div "Seeking a short-term SDET to support test automation in a React/React Native/No…" at bounding box center [194, 97] width 279 height 20
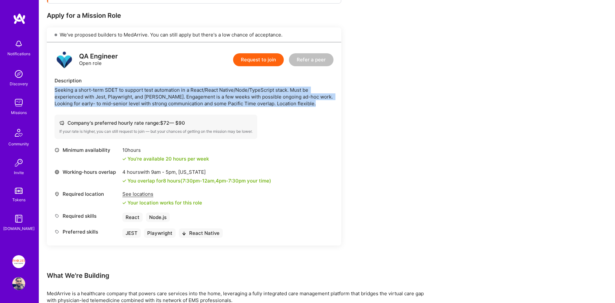
click at [180, 95] on div "Seeking a short-term SDET to support test automation in a React/React Native/No…" at bounding box center [194, 97] width 279 height 20
click at [22, 283] on img at bounding box center [18, 283] width 13 height 13
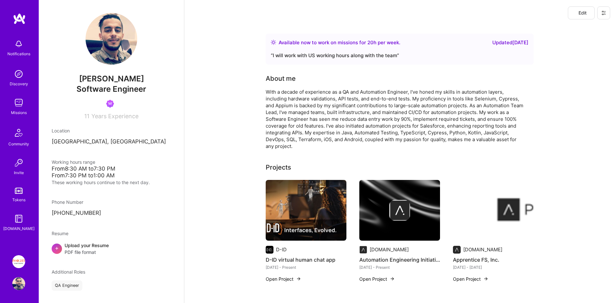
click at [278, 136] on div "With a decade of experience as a QA and Automation Engineer, I've honed my skil…" at bounding box center [395, 119] width 258 height 61
click at [278, 65] on div "Available now to work on missions for 20 h per week . Updated 16 days ago “ I w…" at bounding box center [400, 49] width 268 height 31
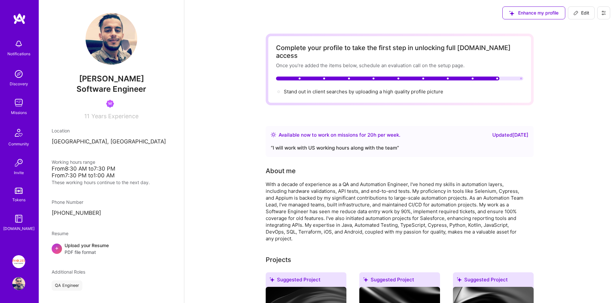
click at [285, 181] on div "With a decade of experience as a QA and Automation Engineer, I've honed my skil…" at bounding box center [395, 211] width 258 height 61
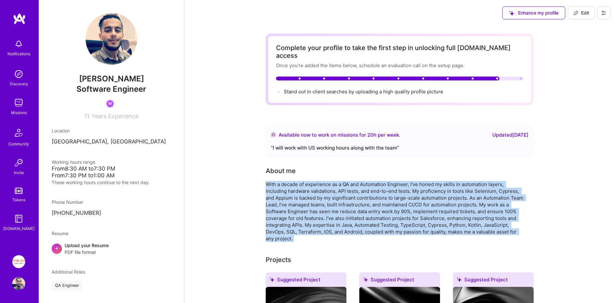
click at [285, 181] on div "With a decade of experience as a QA and Automation Engineer, I've honed my skil…" at bounding box center [395, 211] width 258 height 61
copy div "With a decade of experience as a QA and Automation Engineer, I've honed my skil…"
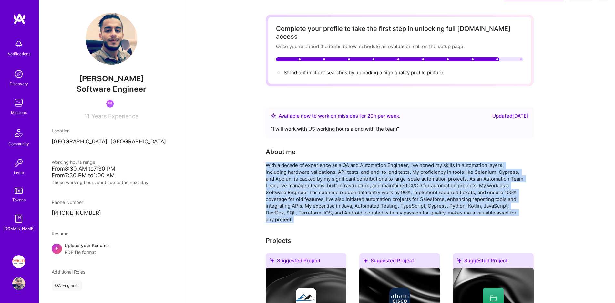
scroll to position [20, 0]
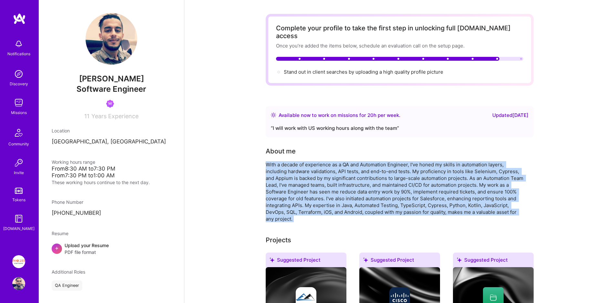
click at [21, 104] on img at bounding box center [18, 102] width 13 height 13
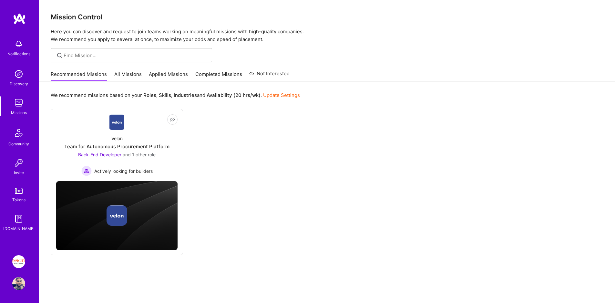
click at [135, 72] on link "All Missions" at bounding box center [127, 76] width 27 height 11
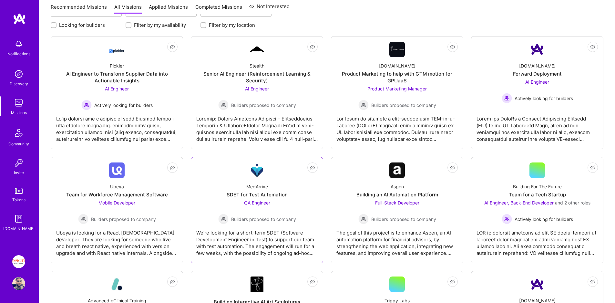
scroll to position [87, 0]
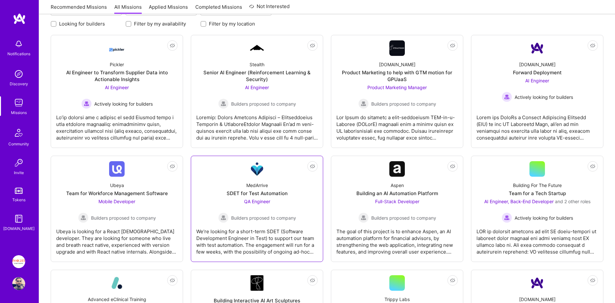
click at [237, 164] on link "Not Interested MedArrive SDET for Test Automation QA Engineer Builders proposed…" at bounding box center [256, 208] width 121 height 95
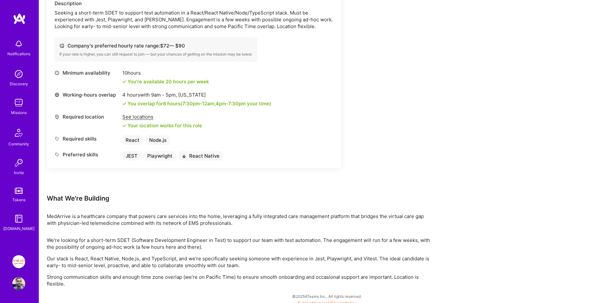
scroll to position [205, 0]
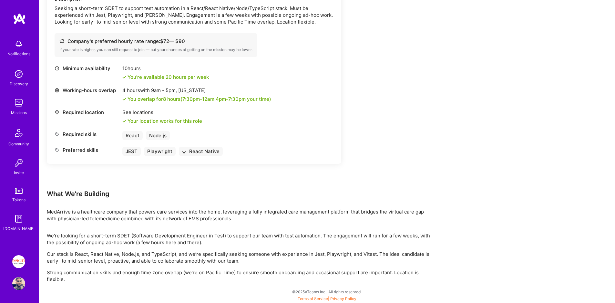
click at [209, 205] on div "Earn tokens for inviting a new A.Teamer to this mission Do you know the perfect…" at bounding box center [241, 86] width 388 height 394
click at [90, 273] on p "Strong communication skills and enough time zone overlap (we’re on Pacific Time…" at bounding box center [241, 276] width 388 height 14
drag, startPoint x: 90, startPoint y: 273, endPoint x: 177, endPoint y: 274, distance: 86.6
click at [177, 274] on p "Strong communication skills and enough time zone overlap (we’re on Pacific Time…" at bounding box center [241, 276] width 388 height 14
click at [210, 273] on p "Strong communication skills and enough time zone overlap (we’re on Pacific Time…" at bounding box center [241, 276] width 388 height 14
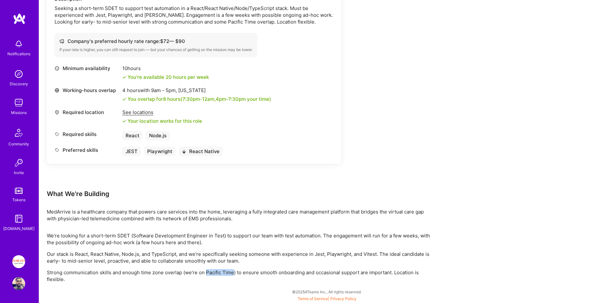
drag, startPoint x: 210, startPoint y: 273, endPoint x: 226, endPoint y: 274, distance: 16.5
click at [226, 274] on p "Strong communication skills and enough time zone overlap (we’re on Pacific Time…" at bounding box center [241, 276] width 388 height 14
copy p "Pacific Time"
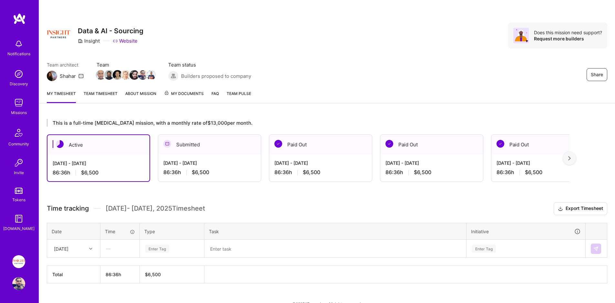
click at [117, 250] on div "—" at bounding box center [120, 248] width 38 height 17
click at [100, 98] on link "Team timesheet" at bounding box center [101, 96] width 34 height 13
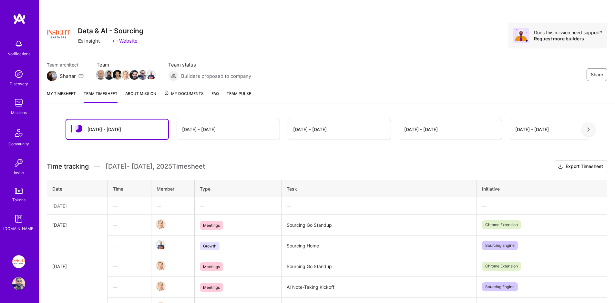
click at [73, 96] on link "My timesheet" at bounding box center [61, 96] width 29 height 13
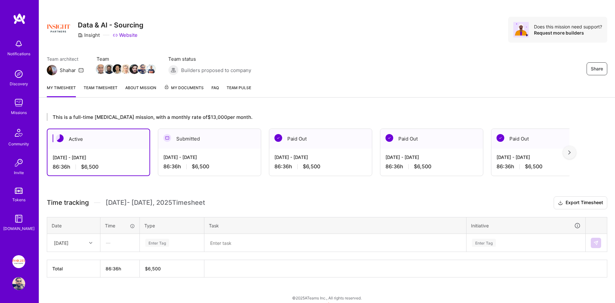
scroll to position [12, 0]
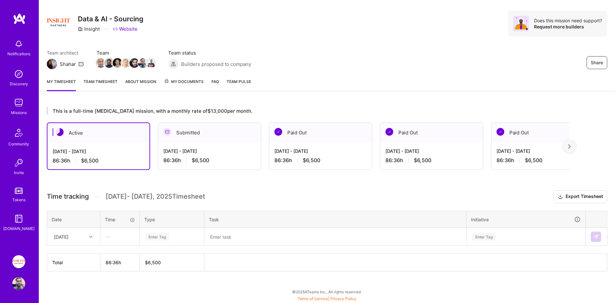
click at [116, 230] on div "—" at bounding box center [120, 236] width 38 height 17
click at [120, 236] on div "—" at bounding box center [120, 236] width 38 height 17
click at [77, 238] on div "Fri, Sep 19" at bounding box center [69, 236] width 36 height 11
click at [80, 235] on div "Fri, Sep 19" at bounding box center [69, 236] width 36 height 11
click at [107, 234] on div "—" at bounding box center [120, 236] width 38 height 17
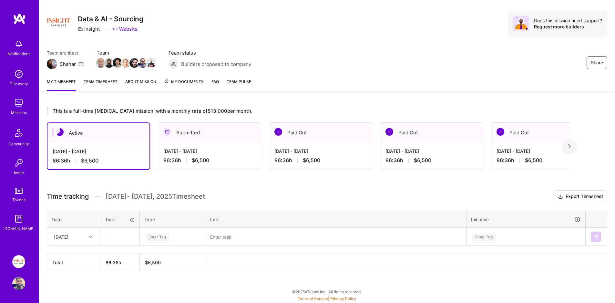
click at [112, 236] on div "—" at bounding box center [120, 236] width 38 height 17
click at [182, 232] on div "Enter Tag" at bounding box center [172, 236] width 64 height 17
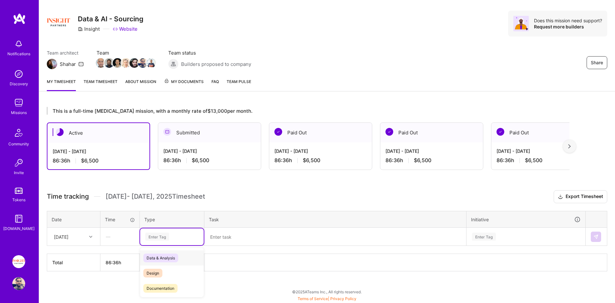
click at [164, 256] on span "Data & Analysis" at bounding box center [160, 258] width 35 height 9
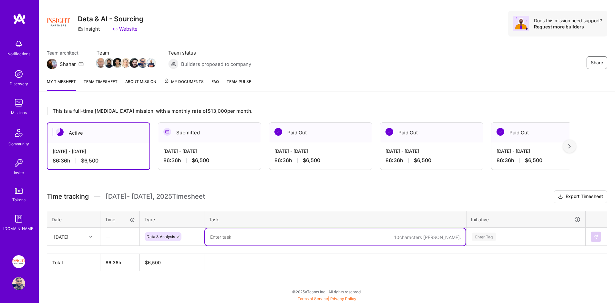
click at [217, 234] on textarea at bounding box center [335, 236] width 261 height 17
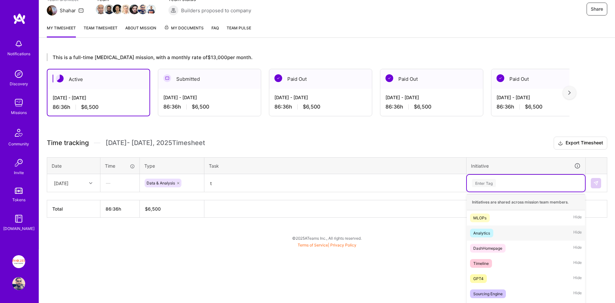
click at [518, 192] on div "option Analytics focused, 2 of 56. 56 results available. Use Up and Down to cho…" at bounding box center [526, 183] width 118 height 17
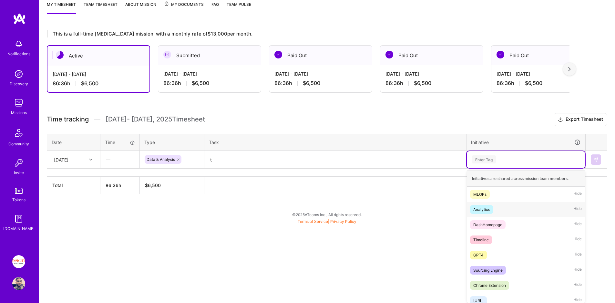
click at [494, 206] on div "Analytics Hide" at bounding box center [526, 209] width 118 height 15
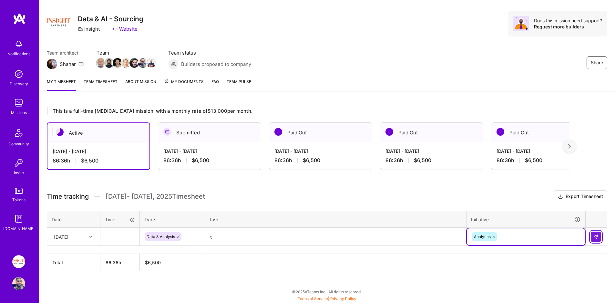
click at [595, 237] on img at bounding box center [596, 236] width 5 height 5
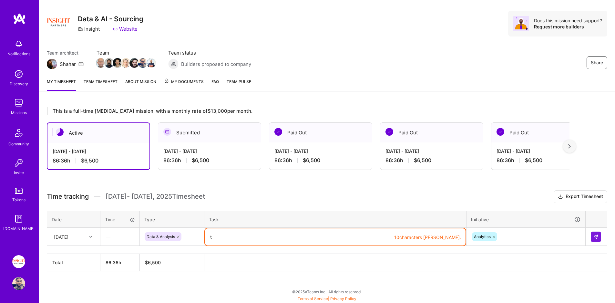
click at [387, 234] on textarea "t" at bounding box center [335, 236] width 261 height 17
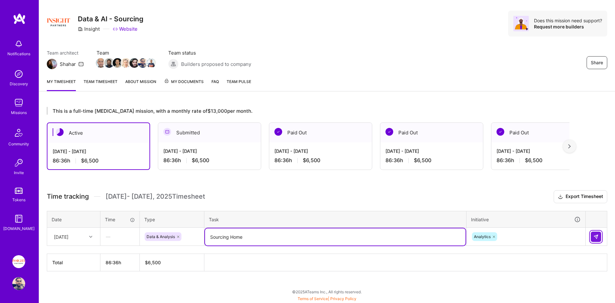
type textarea "Sourcing Home"
click at [601, 235] on button at bounding box center [596, 237] width 10 height 10
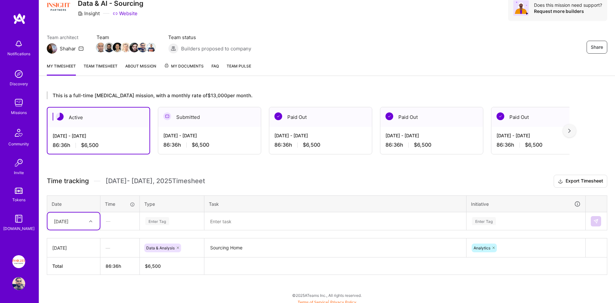
scroll to position [31, 0]
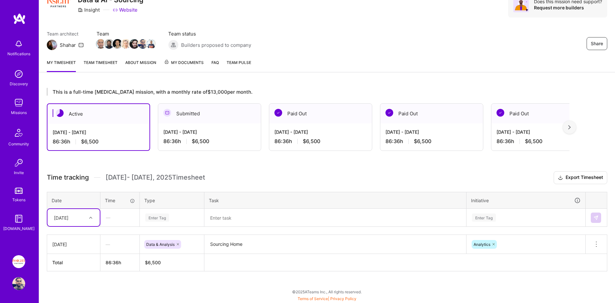
click at [216, 173] on h3 "Time tracking Sep 16 - Sep 30 , 2025 Timesheet Export Timesheet" at bounding box center [327, 177] width 561 height 13
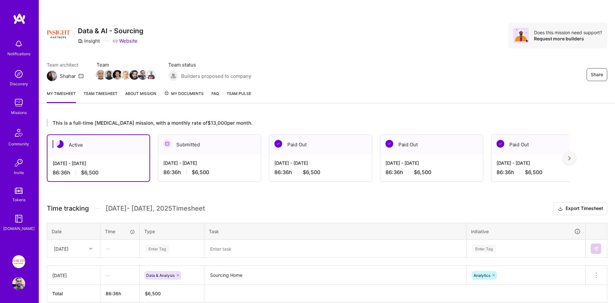
scroll to position [31, 0]
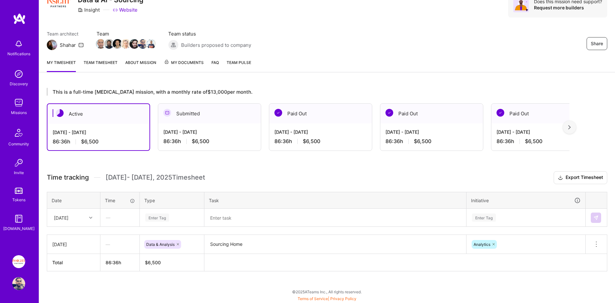
click at [20, 106] on img at bounding box center [18, 102] width 13 height 13
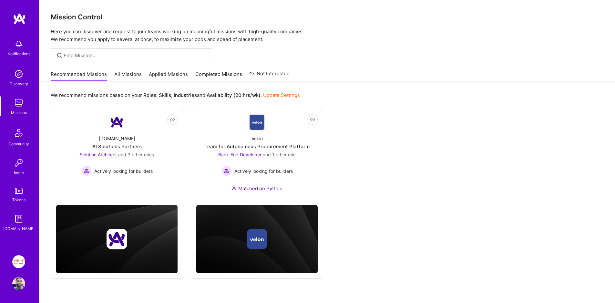
click at [128, 79] on link "All Missions" at bounding box center [127, 76] width 27 height 11
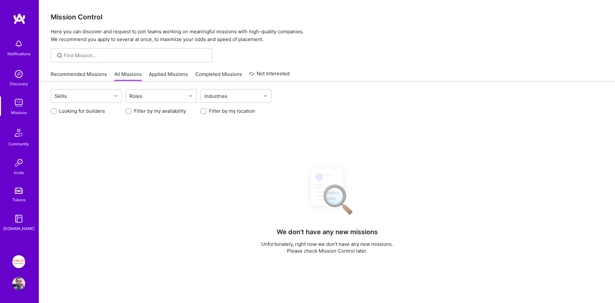
click at [170, 78] on link "Applied Missions" at bounding box center [168, 76] width 39 height 11
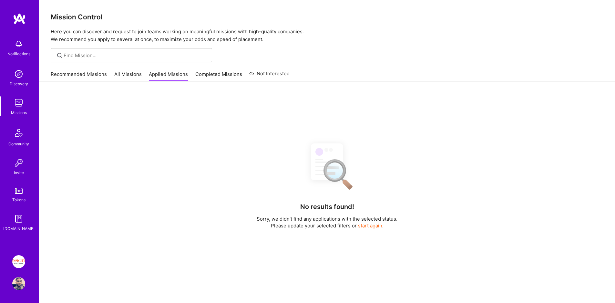
click at [132, 74] on link "All Missions" at bounding box center [127, 76] width 27 height 11
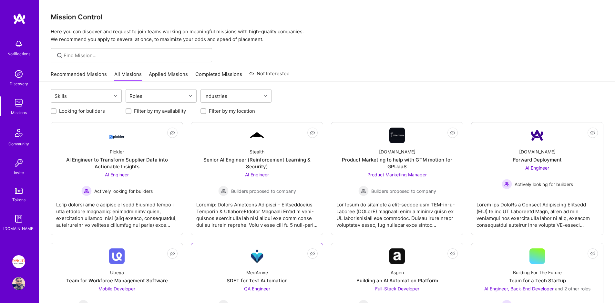
click at [256, 256] on img at bounding box center [257, 256] width 16 height 16
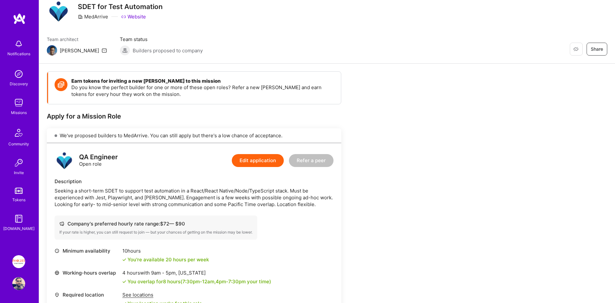
scroll to position [24, 0]
click at [256, 160] on button "Edit application" at bounding box center [258, 159] width 52 height 13
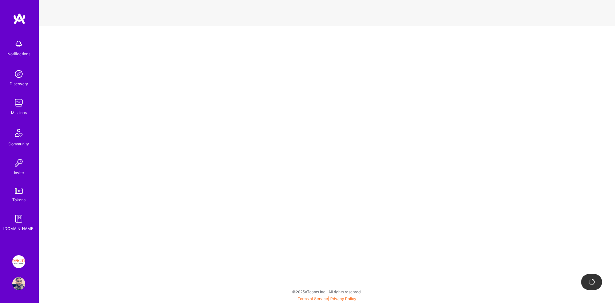
select select "IL"
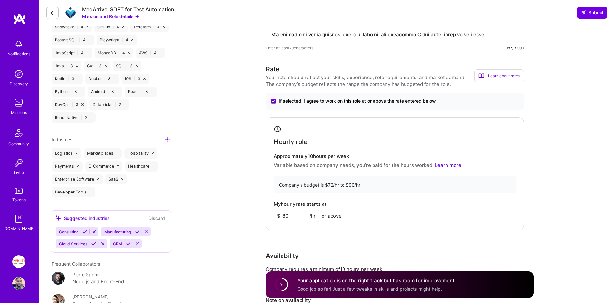
scroll to position [522, 0]
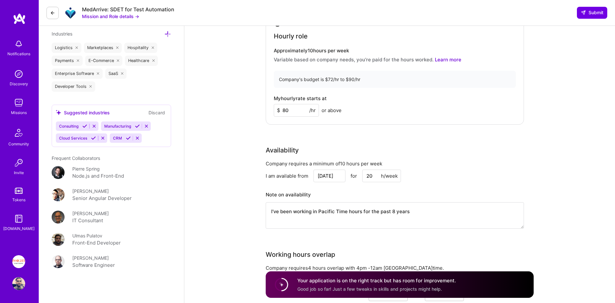
click at [294, 105] on input "80" at bounding box center [296, 110] width 45 height 13
type input "90"
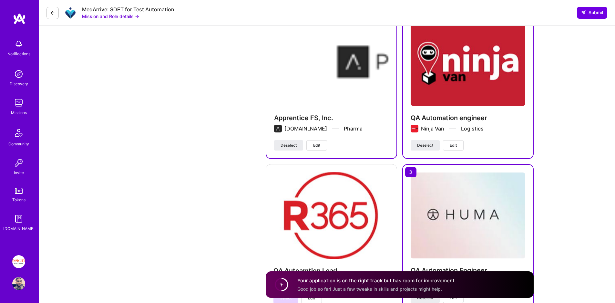
scroll to position [1559, 0]
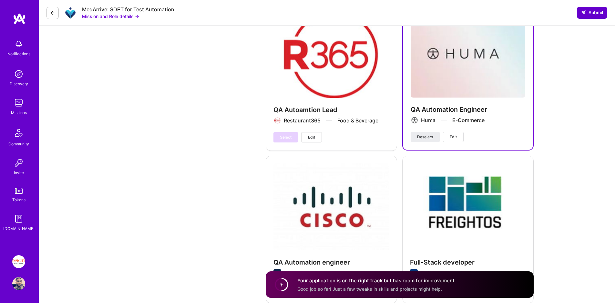
click at [601, 12] on span "Submit" at bounding box center [592, 12] width 23 height 6
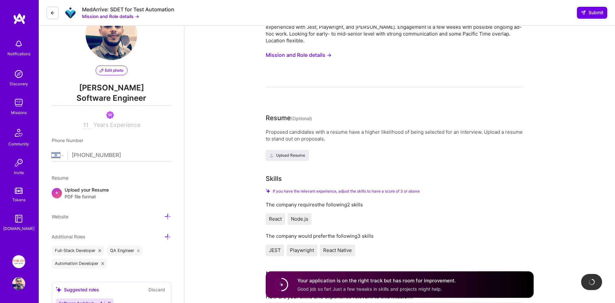
scroll to position [0, 0]
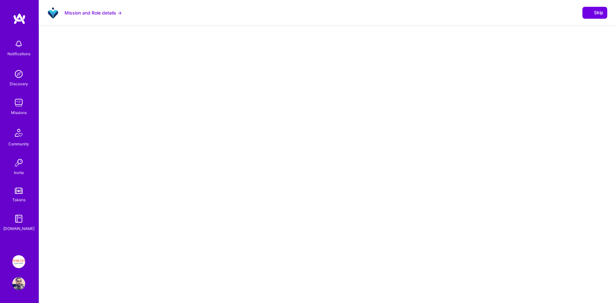
select select "IL"
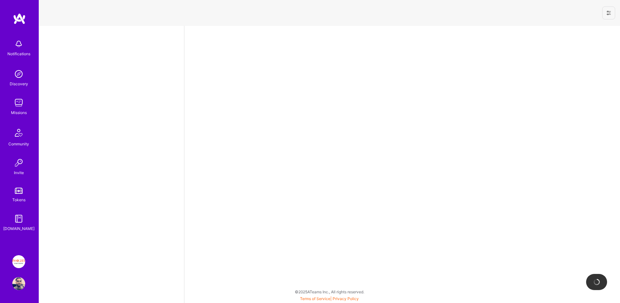
select select "IL"
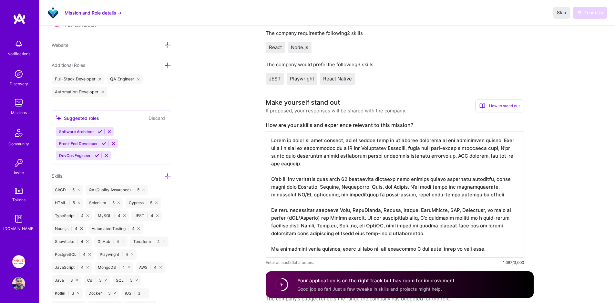
scroll to position [250, 0]
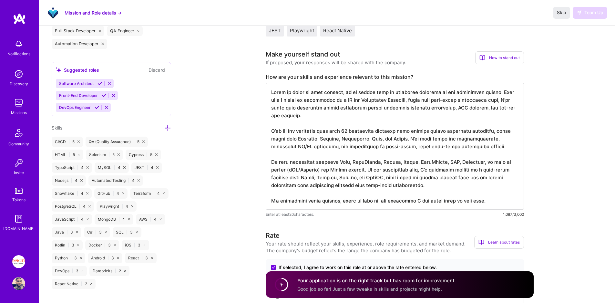
click at [332, 155] on textarea at bounding box center [395, 146] width 258 height 127
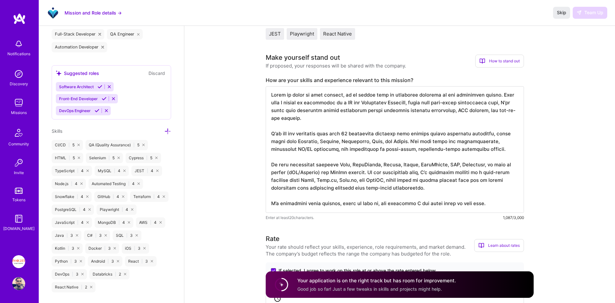
scroll to position [374, 0]
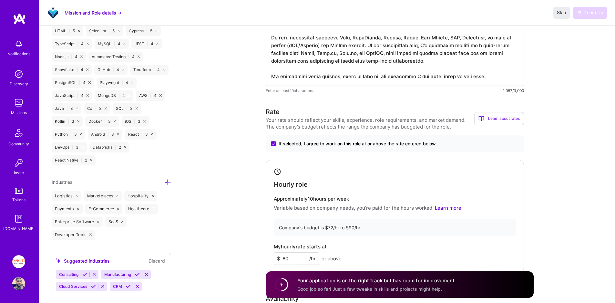
click at [288, 253] on input "80" at bounding box center [296, 258] width 45 height 13
type input "90"
click at [483, 193] on div "Hourly role Approximately 10 hours per week Variable based on company needs, yo…" at bounding box center [395, 216] width 258 height 113
click at [559, 12] on span "Skip" at bounding box center [561, 12] width 9 height 6
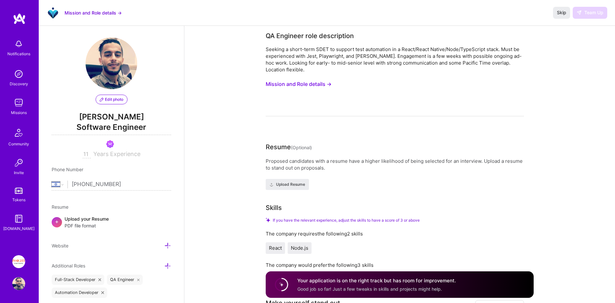
scroll to position [0, 0]
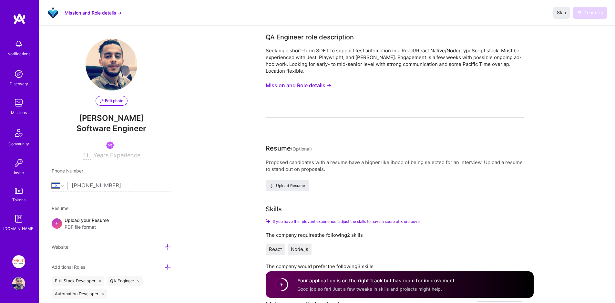
click at [369, 82] on div "Seeking a short-term SDET to support test automation in a React/React Native/No…" at bounding box center [395, 82] width 258 height 70
click at [560, 15] on span "Skip" at bounding box center [561, 12] width 9 height 6
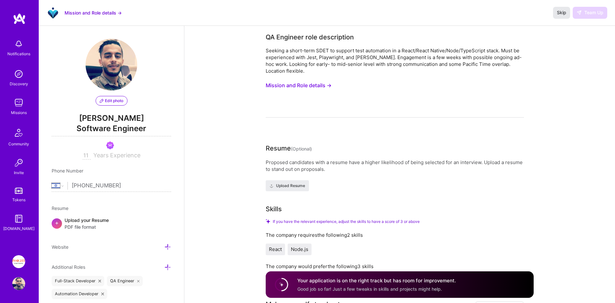
click at [560, 15] on span "Skip" at bounding box center [561, 12] width 9 height 6
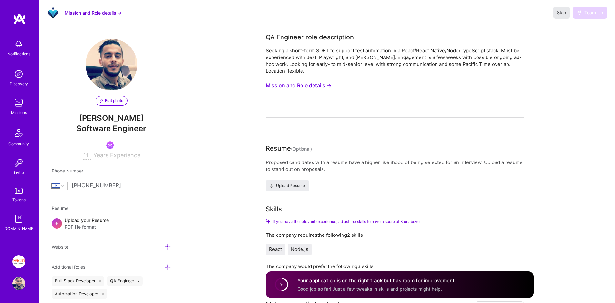
click at [560, 14] on span "Skip" at bounding box center [561, 12] width 9 height 6
click at [559, 14] on span "Skip" at bounding box center [561, 12] width 9 height 6
click at [15, 108] on img at bounding box center [18, 102] width 13 height 13
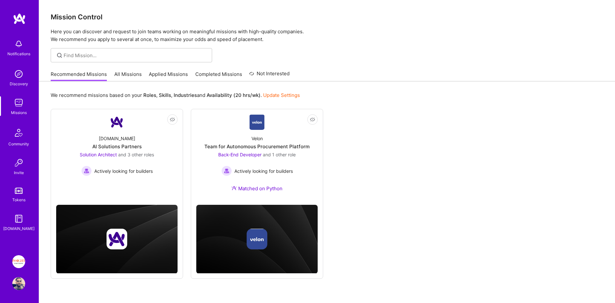
click at [176, 74] on link "Applied Missions" at bounding box center [168, 76] width 39 height 11
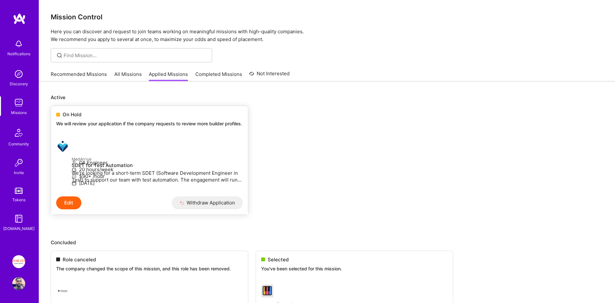
click at [152, 127] on p "We will review your application if the company requests to review more builder …" at bounding box center [149, 124] width 187 height 6
click at [86, 73] on link "Recommended Missions" at bounding box center [79, 76] width 56 height 11
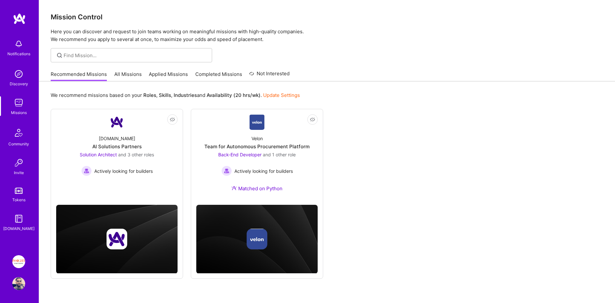
click at [140, 77] on link "All Missions" at bounding box center [127, 76] width 27 height 11
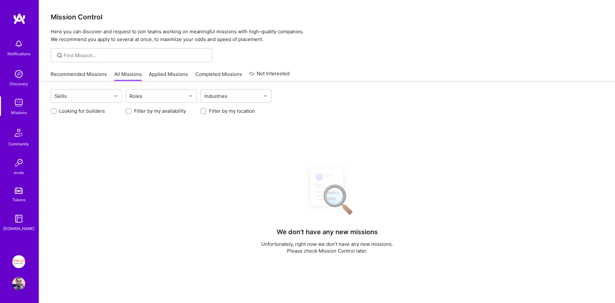
click at [156, 76] on link "Applied Missions" at bounding box center [168, 76] width 39 height 11
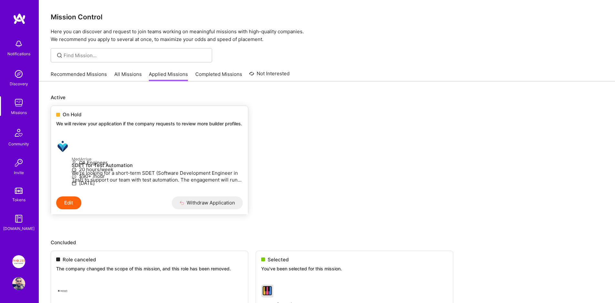
click at [100, 121] on p "We will review your application if the company requests to review more builder …" at bounding box center [149, 124] width 187 height 6
click at [64, 153] on img at bounding box center [62, 146] width 13 height 13
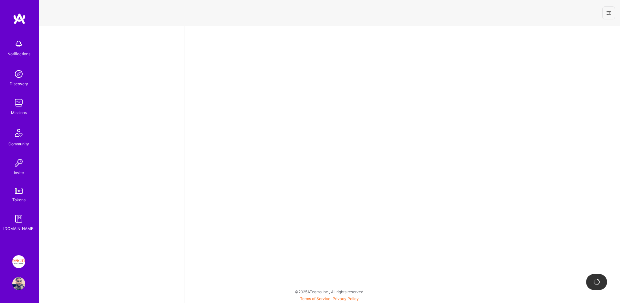
select select "IL"
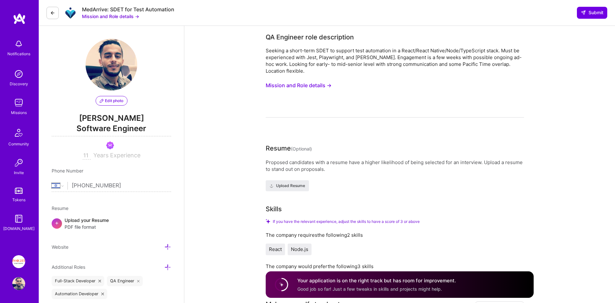
click at [275, 36] on div "QA Engineer role description" at bounding box center [310, 37] width 88 height 10
click at [114, 10] on div "MedArrive: SDET for Test Automation" at bounding box center [128, 9] width 92 height 7
copy div "MedArrive: SDET for Test Automation"
